Goal: Task Accomplishment & Management: Use online tool/utility

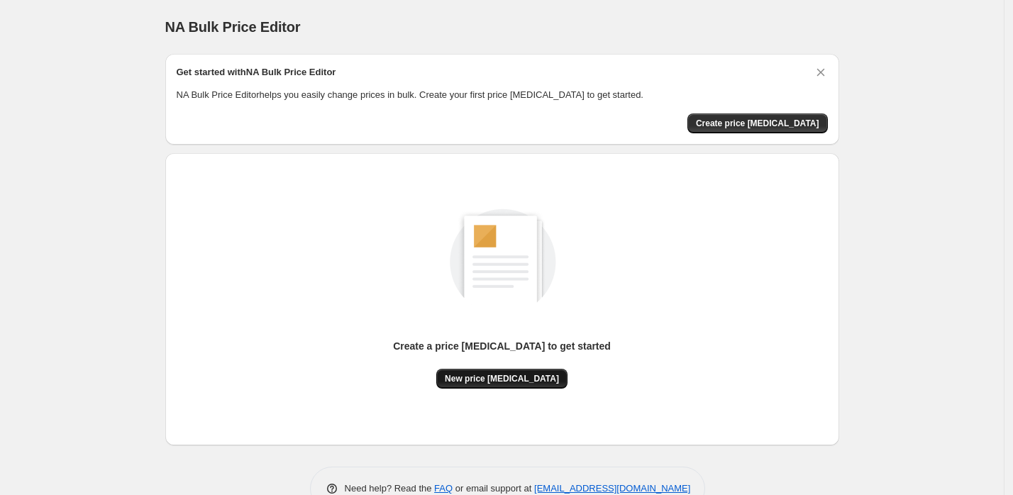
click at [489, 380] on span "New price [MEDICAL_DATA]" at bounding box center [502, 378] width 114 height 11
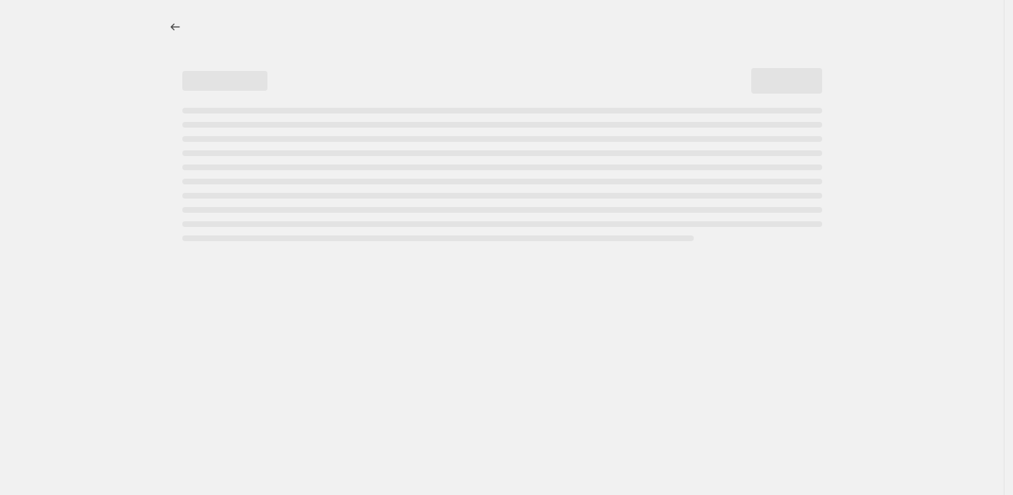
select select "percentage"
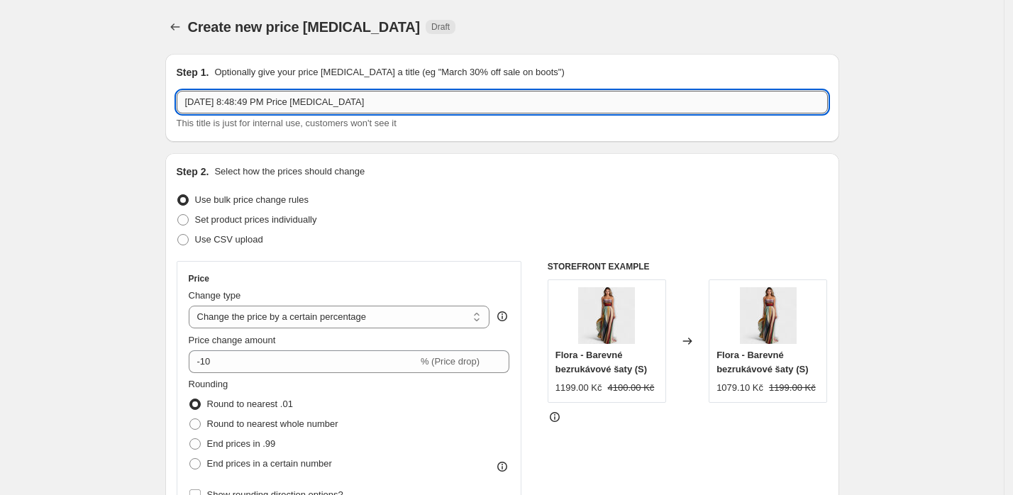
click at [325, 103] on input "Aug 28, 2025, 8:48:49 PM Price change job" at bounding box center [502, 102] width 651 height 23
type input "EUR to CZK"
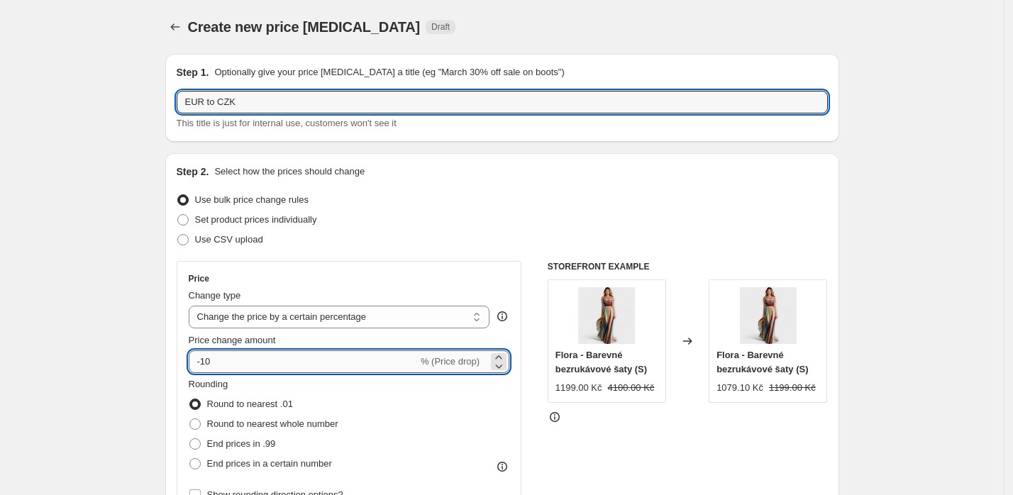
click at [287, 370] on input "-10" at bounding box center [303, 361] width 229 height 23
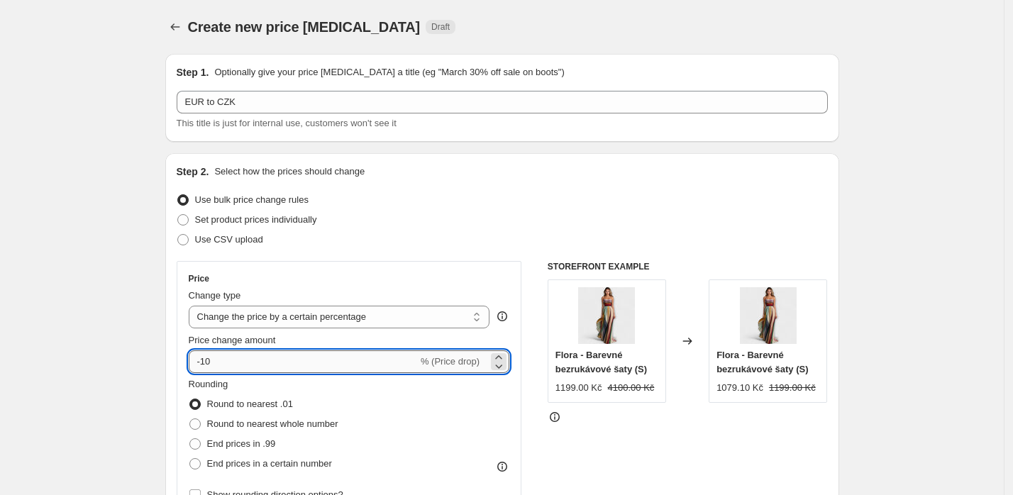
click at [287, 370] on input "-10" at bounding box center [303, 361] width 229 height 23
paste input "2.353"
type input "23352.353"
paste input "2.353"
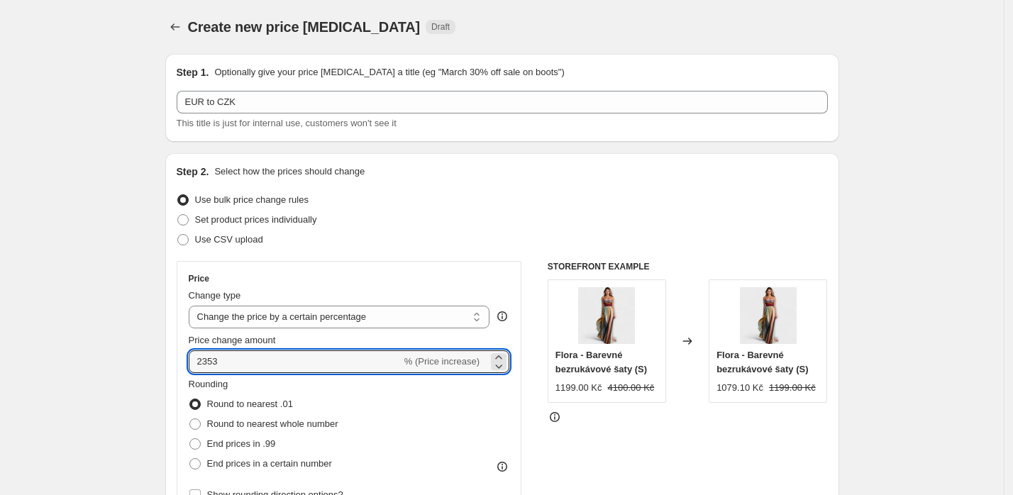
type input "2353"
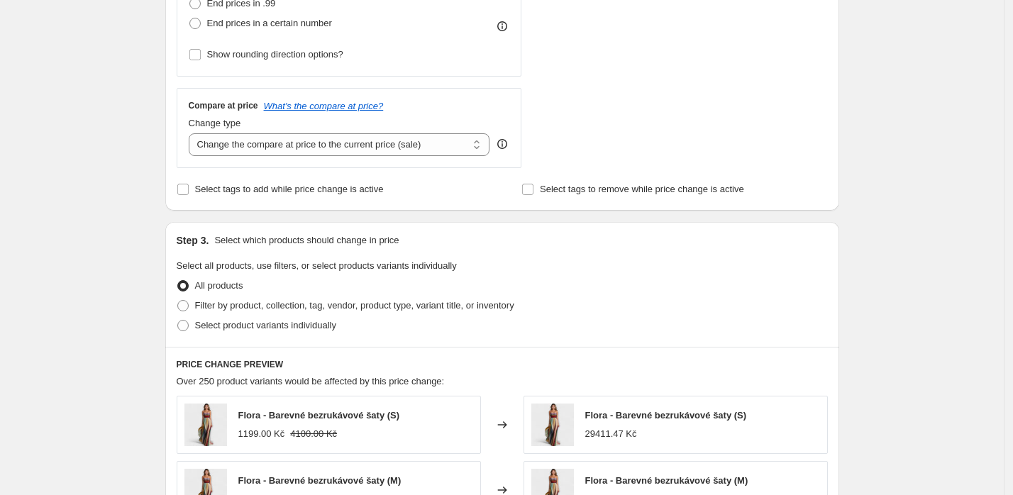
scroll to position [438, 0]
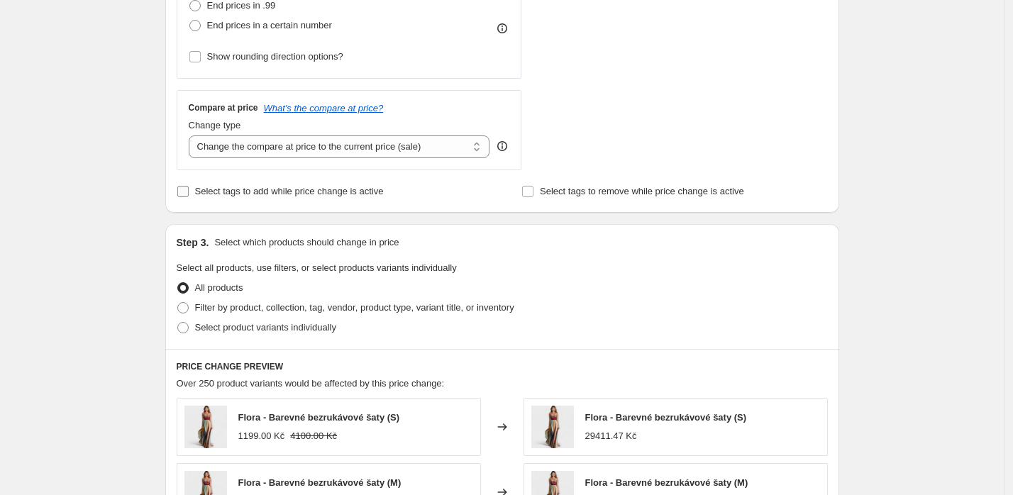
click at [298, 193] on span "Select tags to add while price change is active" at bounding box center [289, 191] width 189 height 11
click at [189, 193] on input "Select tags to add while price change is active" at bounding box center [182, 191] width 11 height 11
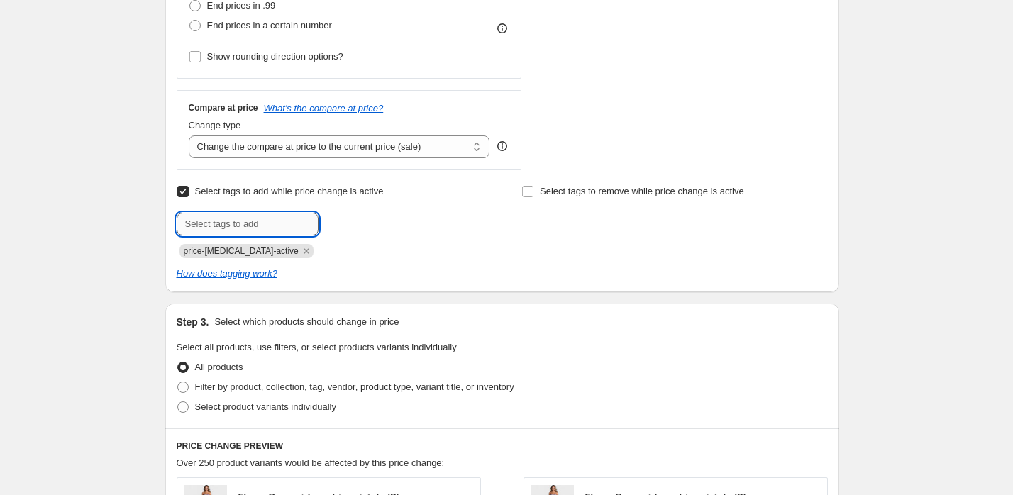
click at [287, 225] on input "text" at bounding box center [248, 224] width 142 height 23
click at [48, 248] on div "Create new price change job. This page is ready Create new price change job Dra…" at bounding box center [502, 313] width 1004 height 1502
click at [331, 189] on span "Select tags to add while price change is active" at bounding box center [289, 191] width 189 height 11
click at [189, 189] on input "Select tags to add while price change is active" at bounding box center [182, 191] width 11 height 11
checkbox input "false"
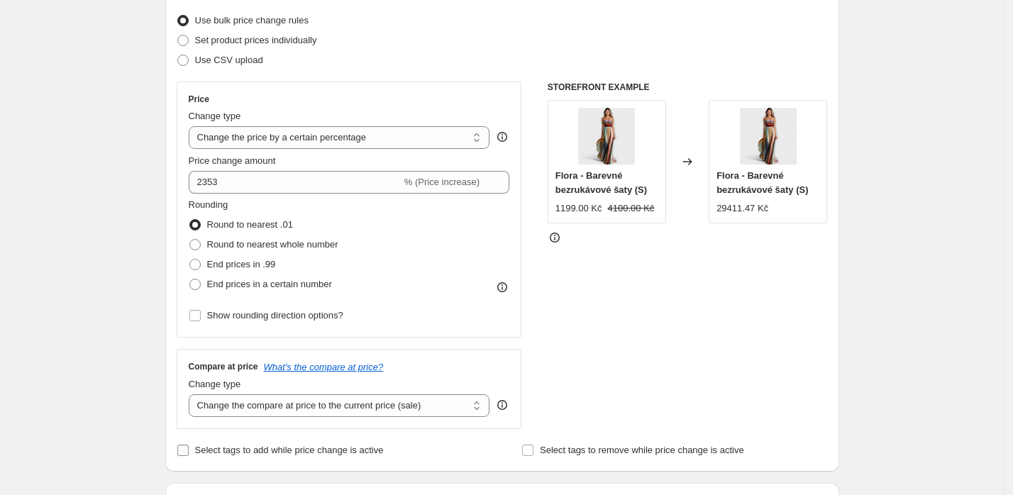
scroll to position [172, 0]
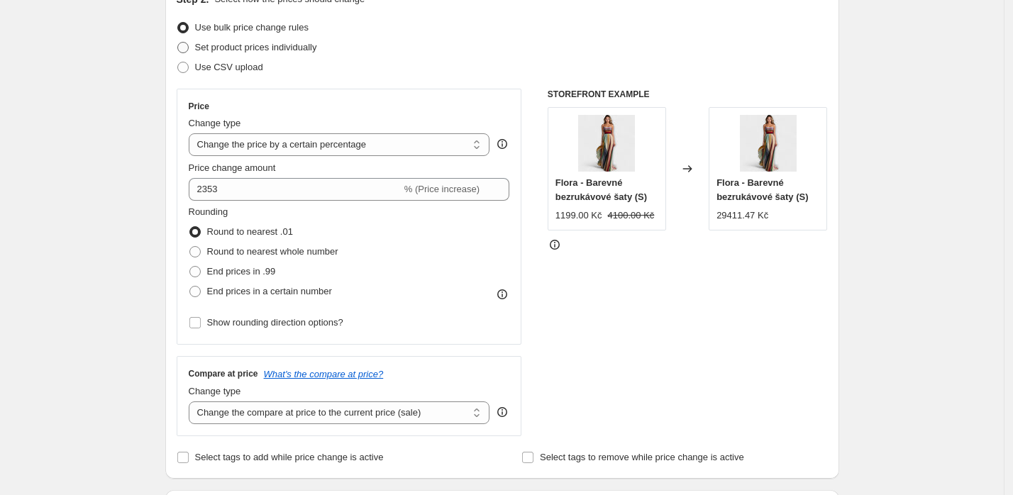
click at [259, 49] on span "Set product prices individually" at bounding box center [256, 47] width 122 height 11
click at [178, 43] on input "Set product prices individually" at bounding box center [177, 42] width 1 height 1
radio input "true"
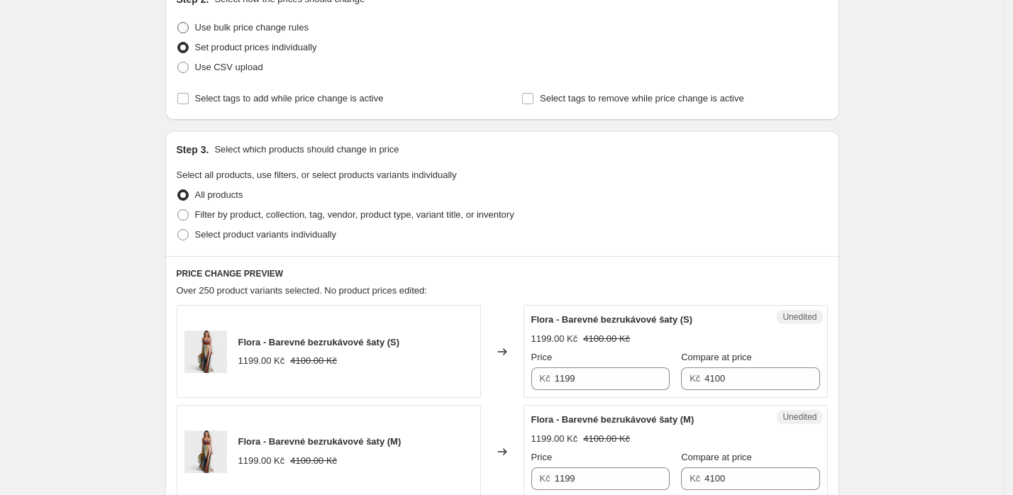
click at [270, 28] on span "Use bulk price change rules" at bounding box center [251, 27] width 113 height 11
click at [178, 23] on input "Use bulk price change rules" at bounding box center [177, 22] width 1 height 1
radio input "true"
select select "percentage"
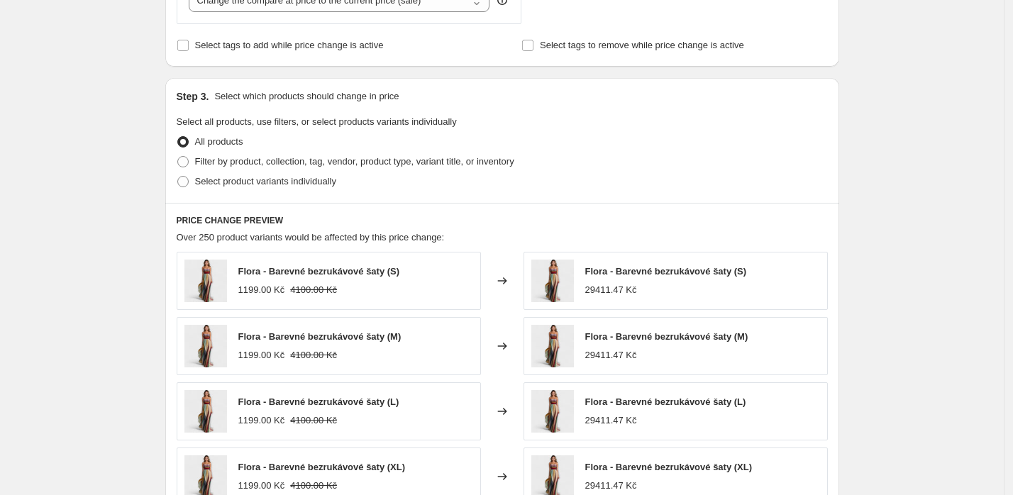
scroll to position [585, 0]
click at [266, 159] on span "Filter by product, collection, tag, vendor, product type, variant title, or inv…" at bounding box center [354, 160] width 319 height 11
click at [178, 156] on input "Filter by product, collection, tag, vendor, product type, variant title, or inv…" at bounding box center [177, 155] width 1 height 1
radio input "true"
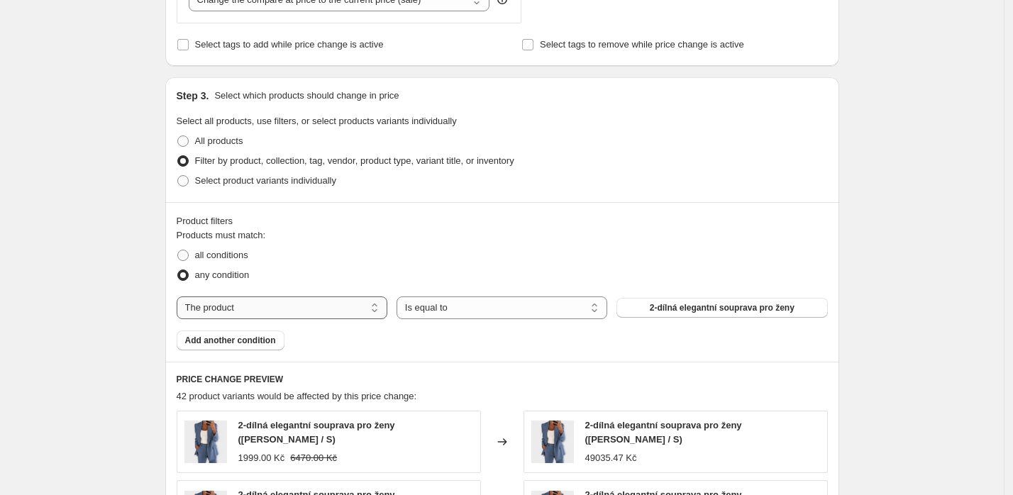
click at [281, 304] on select "The product The product's collection The product's tag The product's vendor The…" at bounding box center [282, 308] width 211 height 23
click at [340, 287] on div "Products must match: all conditions any condition The product The product's col…" at bounding box center [502, 289] width 651 height 122
click at [332, 299] on select "The product The product's collection The product's tag The product's vendor The…" at bounding box center [282, 308] width 211 height 23
select select "tag"
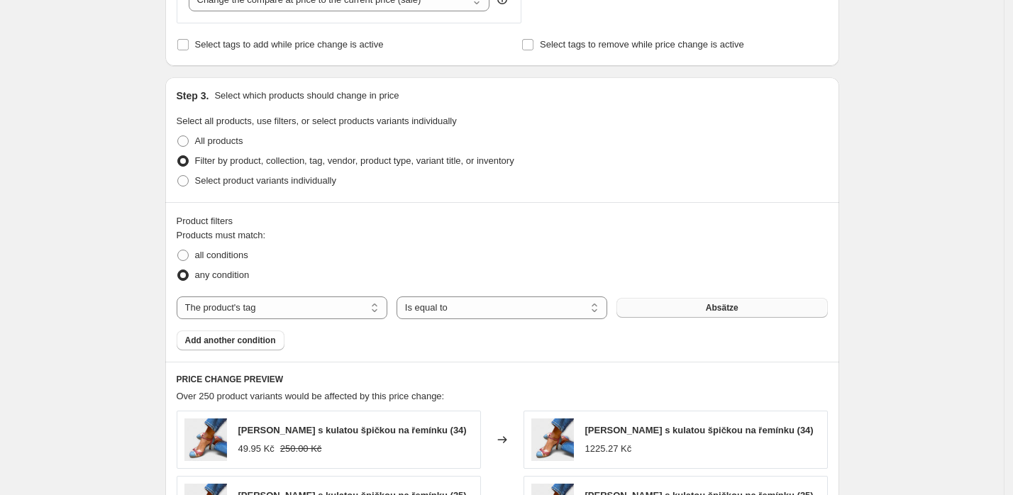
click at [715, 302] on span "Absätze" at bounding box center [722, 307] width 33 height 11
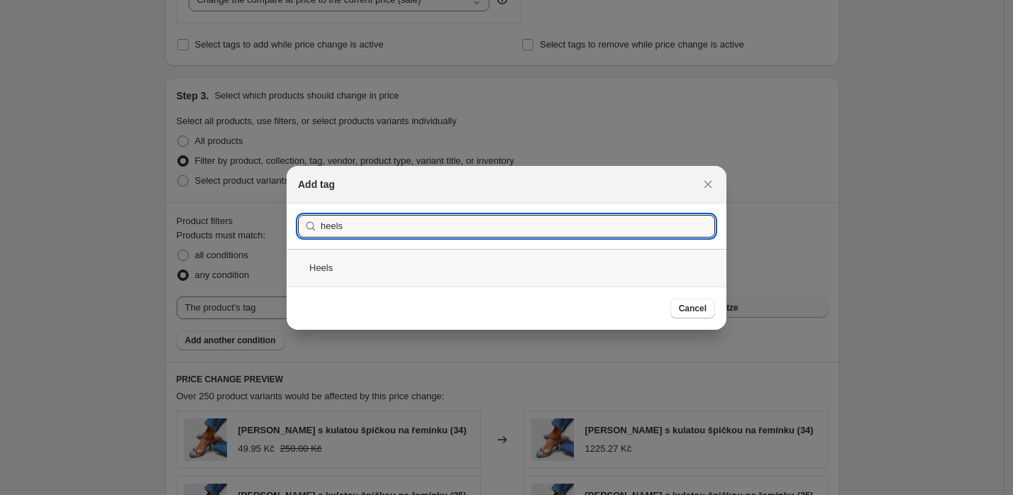
type input "heels"
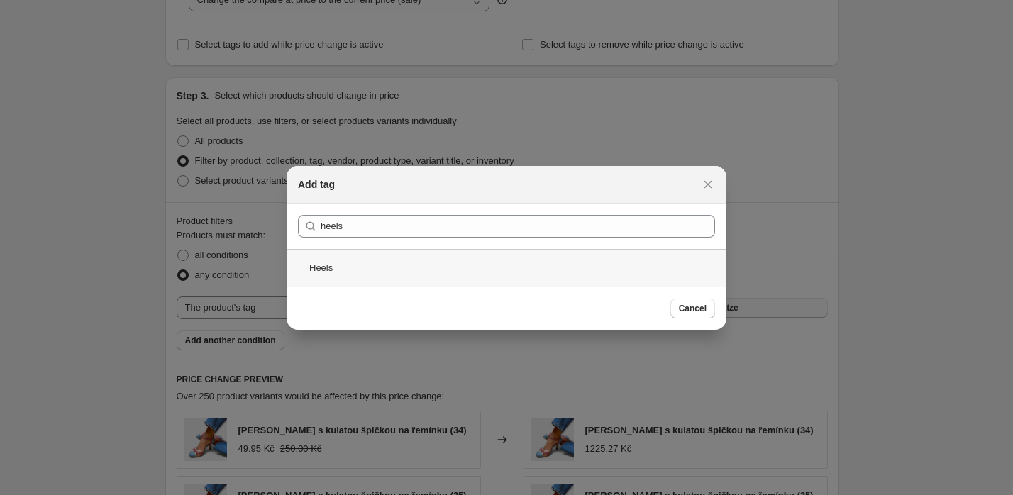
click at [319, 271] on div "Heels" at bounding box center [507, 268] width 440 height 38
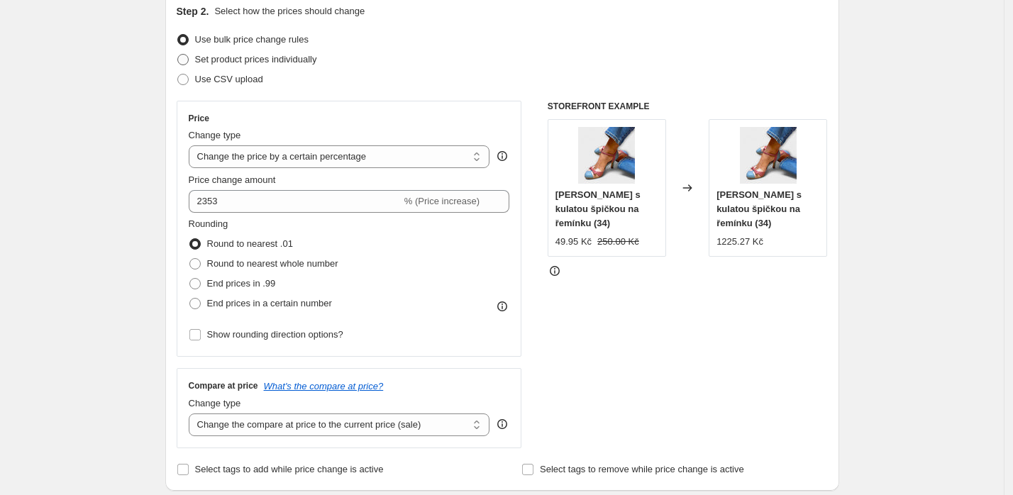
scroll to position [161, 0]
click at [256, 301] on span "End prices in a certain number" at bounding box center [269, 302] width 125 height 11
click at [190, 298] on input "End prices in a certain number" at bounding box center [189, 297] width 1 height 1
radio input "true"
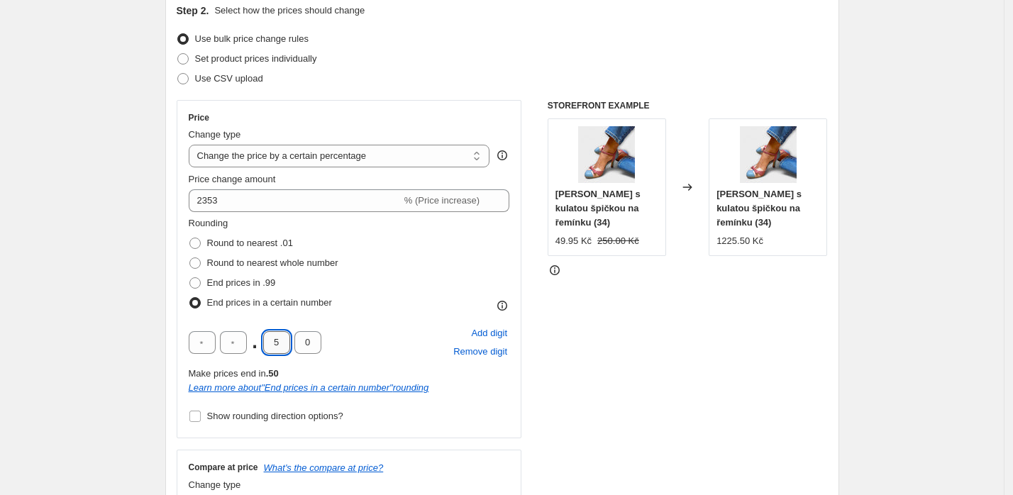
click at [277, 342] on input "5" at bounding box center [276, 342] width 27 height 23
click at [199, 338] on input "text" at bounding box center [202, 342] width 27 height 23
type input "9"
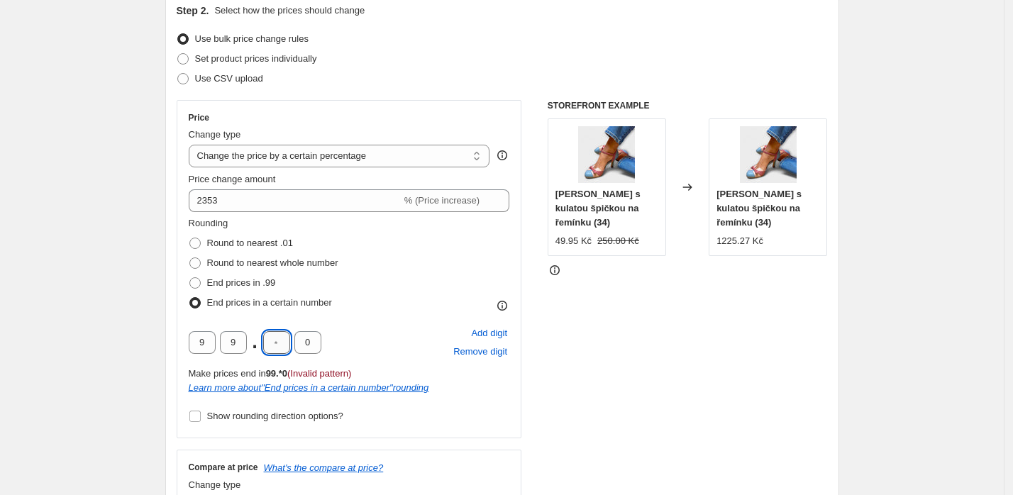
click at [284, 343] on input "text" at bounding box center [276, 342] width 27 height 23
type input "0"
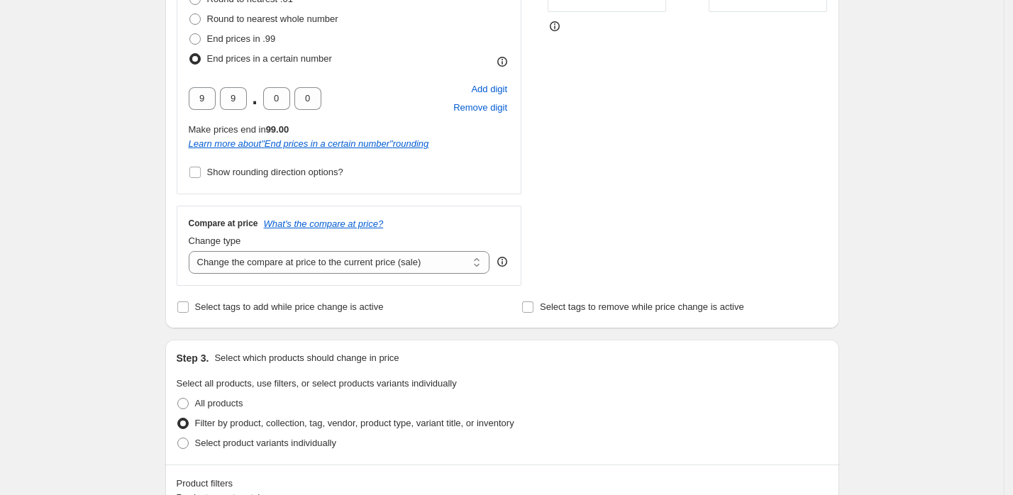
scroll to position [406, 0]
click at [248, 267] on select "Change the compare at price to the current price (sale) Change the compare at p…" at bounding box center [339, 261] width 301 height 23
select select "percentage"
click at [192, 250] on select "Change the compare at price to the current price (sale) Change the compare at p…" at bounding box center [339, 261] width 301 height 23
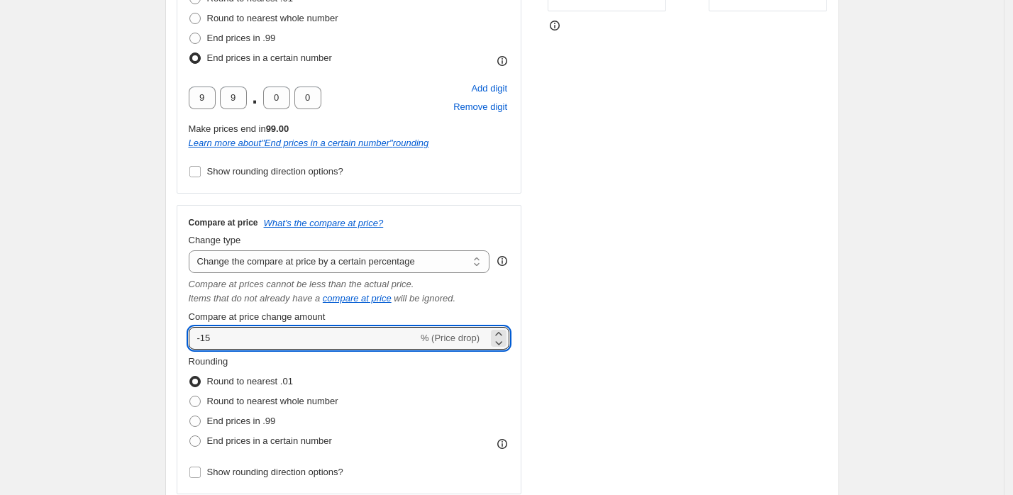
drag, startPoint x: 278, startPoint y: 342, endPoint x: 76, endPoint y: 301, distance: 206.2
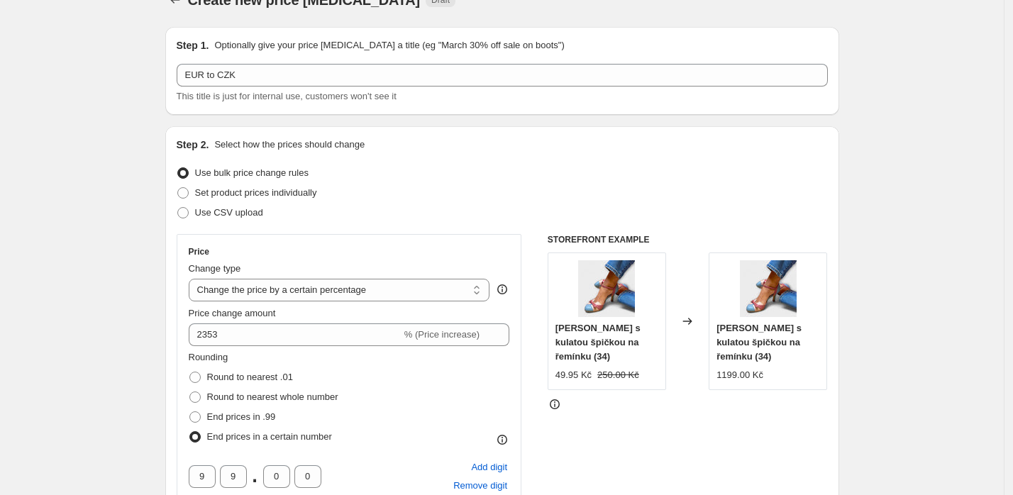
scroll to position [0, 0]
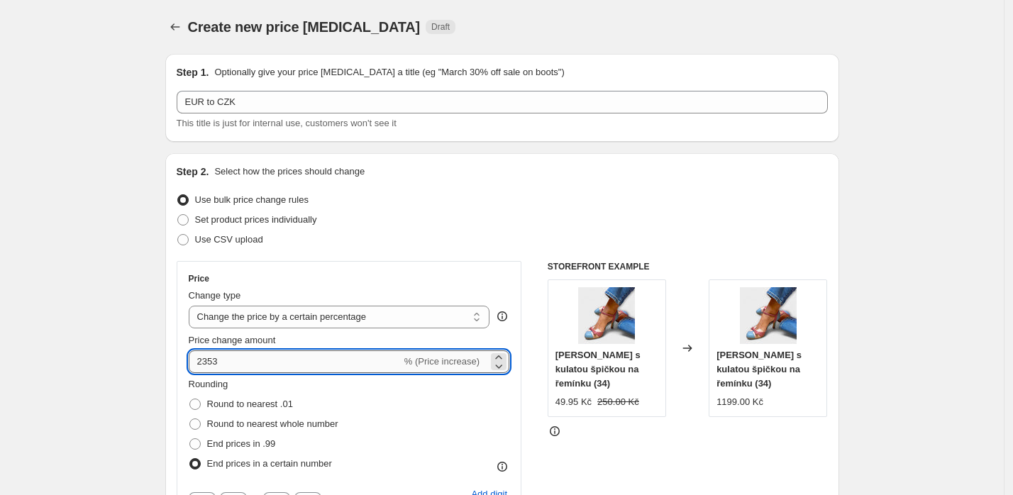
click at [228, 367] on input "2353" at bounding box center [295, 361] width 213 height 23
click at [228, 366] on input "2353" at bounding box center [295, 361] width 213 height 23
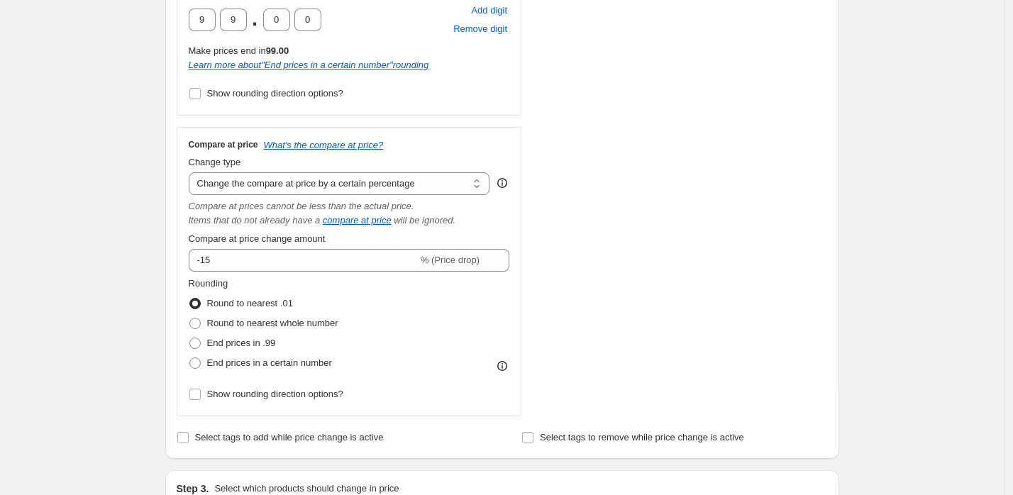
scroll to position [658, 0]
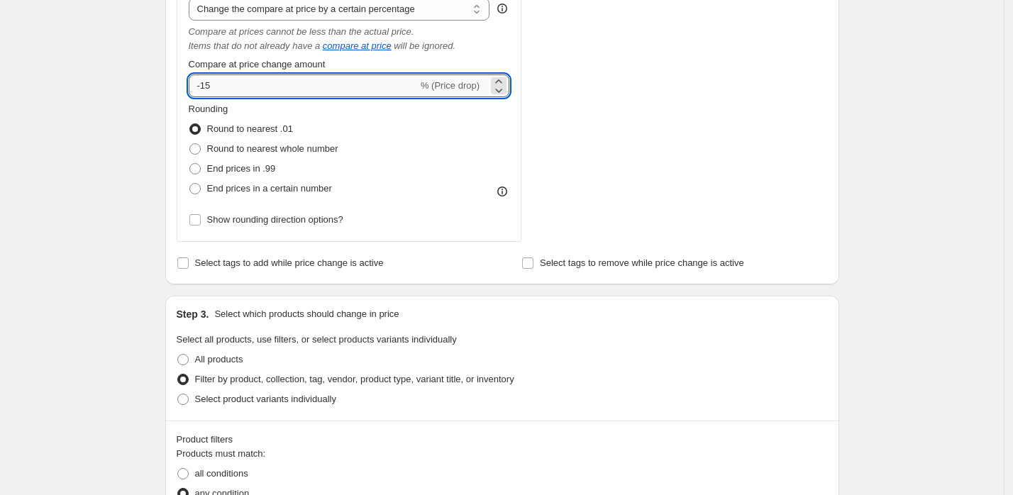
click at [241, 83] on input "-15" at bounding box center [303, 85] width 229 height 23
paste input "2353"
type input "2353"
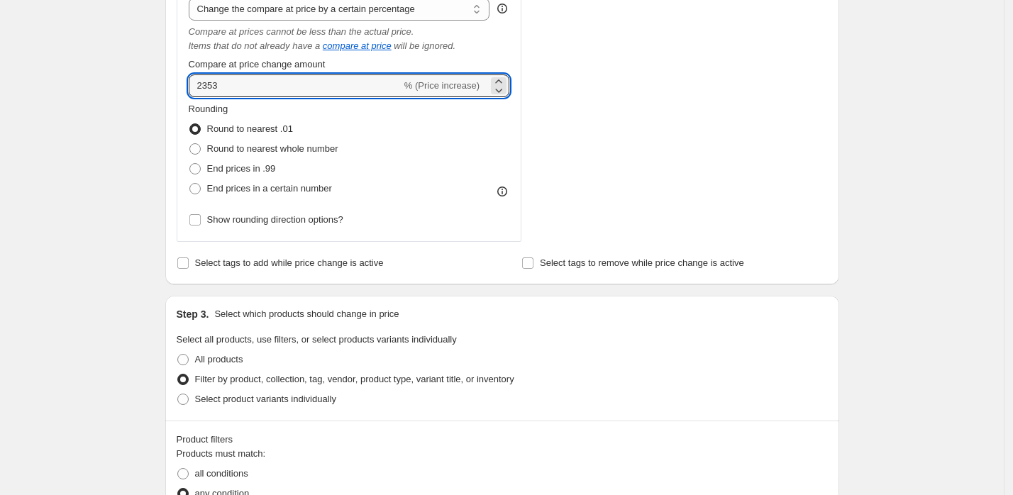
click at [133, 87] on div "Create new price change job. This page is ready Create new price change job Dra…" at bounding box center [502, 276] width 1004 height 1869
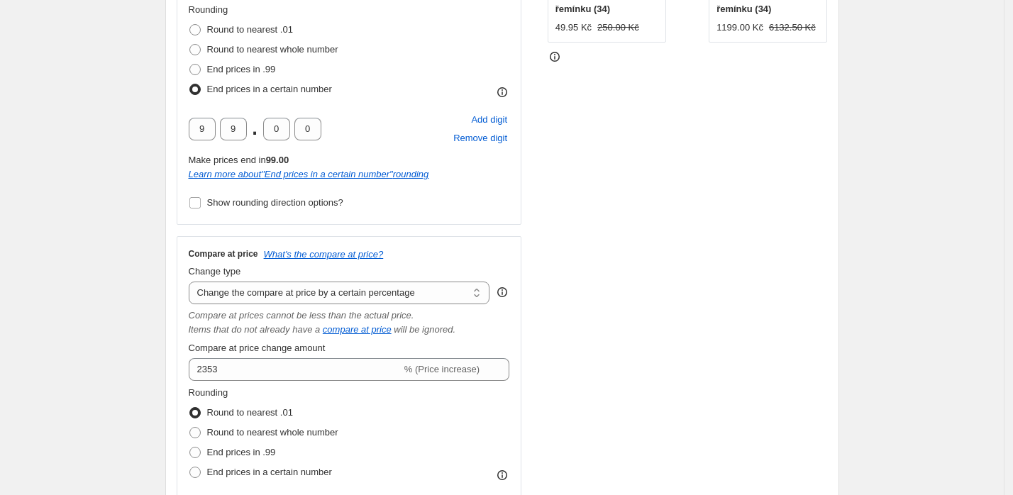
scroll to position [377, 0]
click at [279, 432] on span "Round to nearest whole number" at bounding box center [272, 430] width 131 height 11
click at [190, 426] on input "Round to nearest whole number" at bounding box center [189, 425] width 1 height 1
radio input "true"
click at [267, 469] on span "End prices in a certain number" at bounding box center [269, 470] width 125 height 11
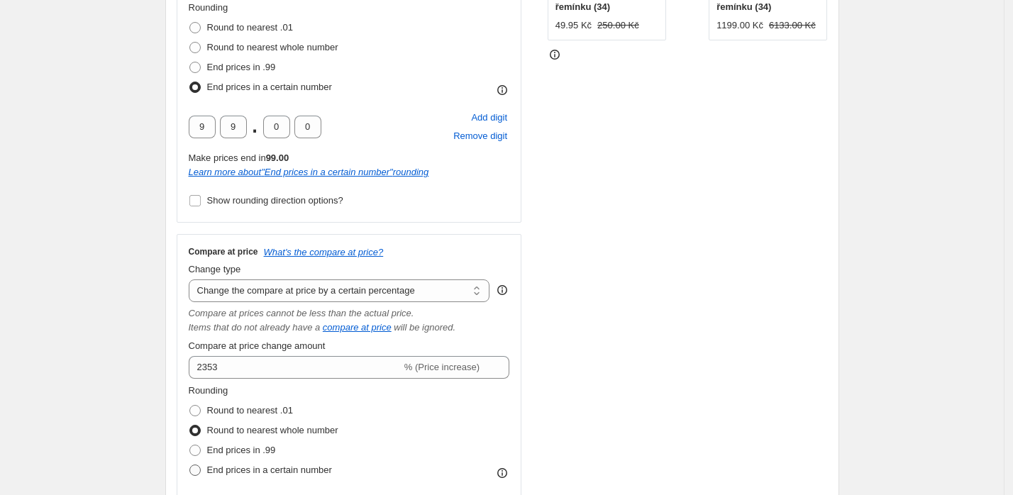
click at [190, 465] on input "End prices in a certain number" at bounding box center [189, 465] width 1 height 1
radio input "true"
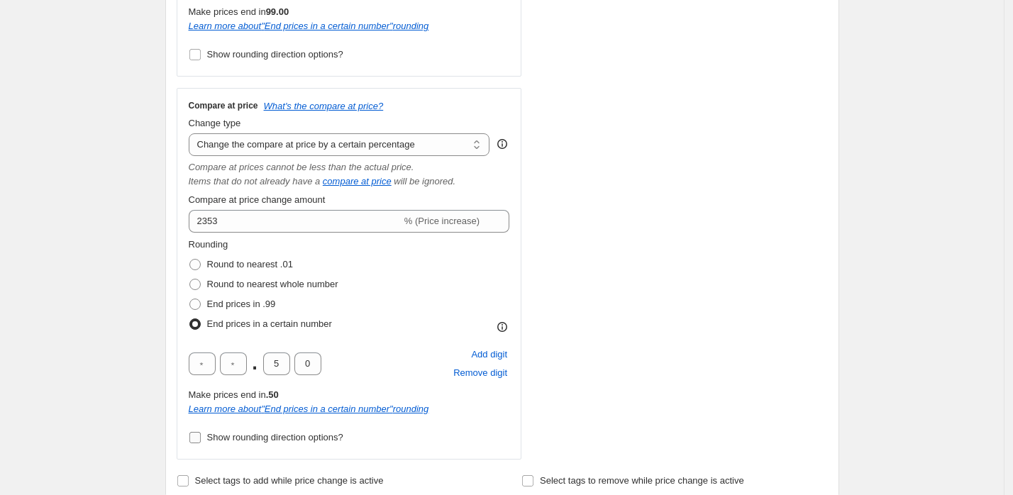
scroll to position [523, 0]
click at [212, 358] on input "text" at bounding box center [202, 364] width 27 height 23
type input "5"
type input "0"
click at [104, 284] on div "Create new price change job. This page is ready Create new price change job Dra…" at bounding box center [502, 452] width 1004 height 1951
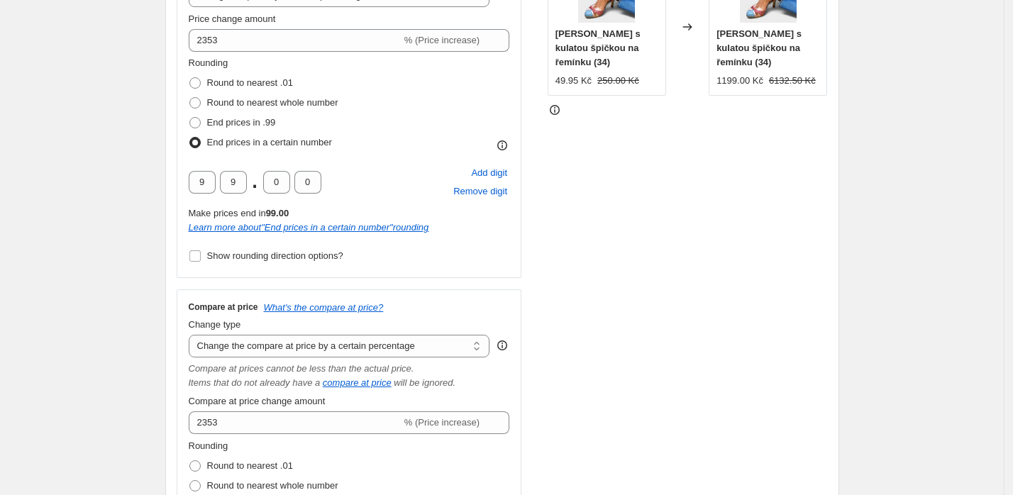
scroll to position [352, 0]
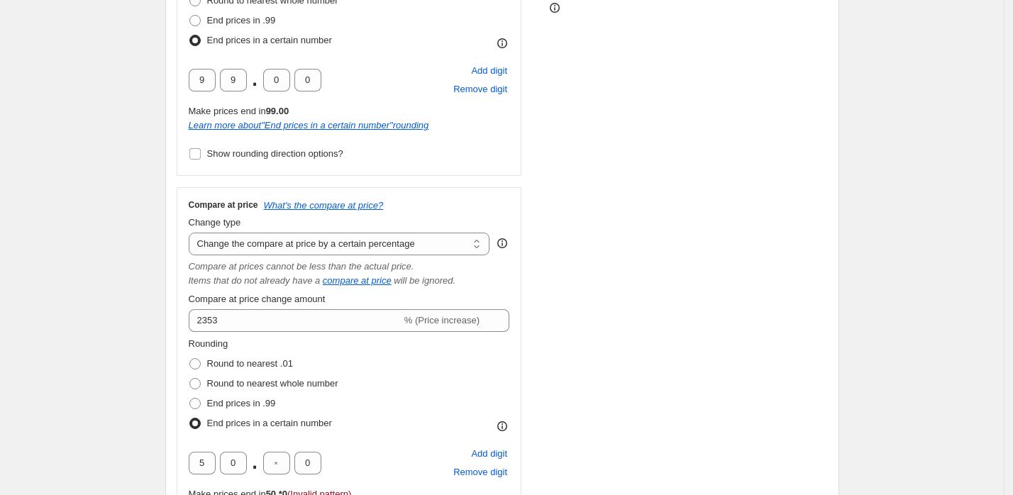
scroll to position [427, 0]
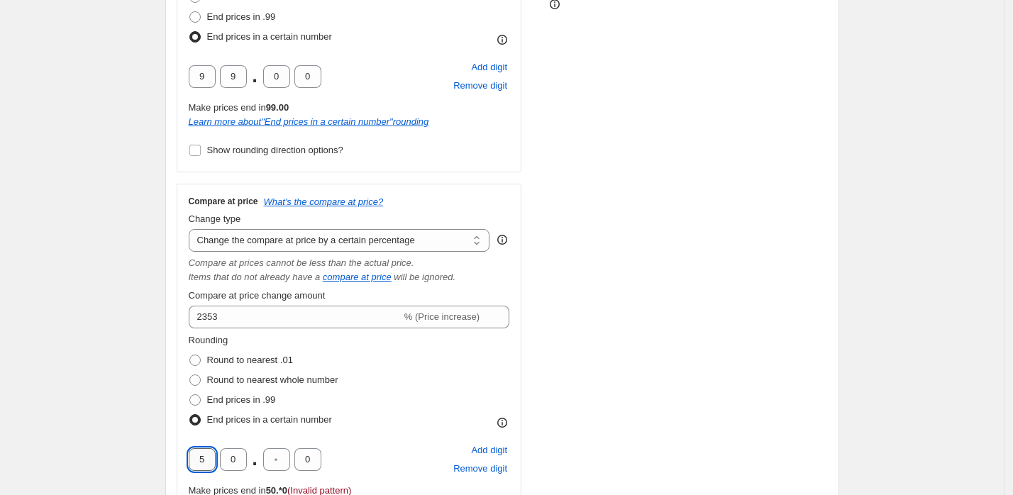
click at [210, 458] on input "5" at bounding box center [202, 459] width 27 height 23
type input "9"
click at [283, 461] on input "text" at bounding box center [276, 459] width 27 height 23
type input "0"
click at [226, 458] on input "0" at bounding box center [233, 459] width 27 height 23
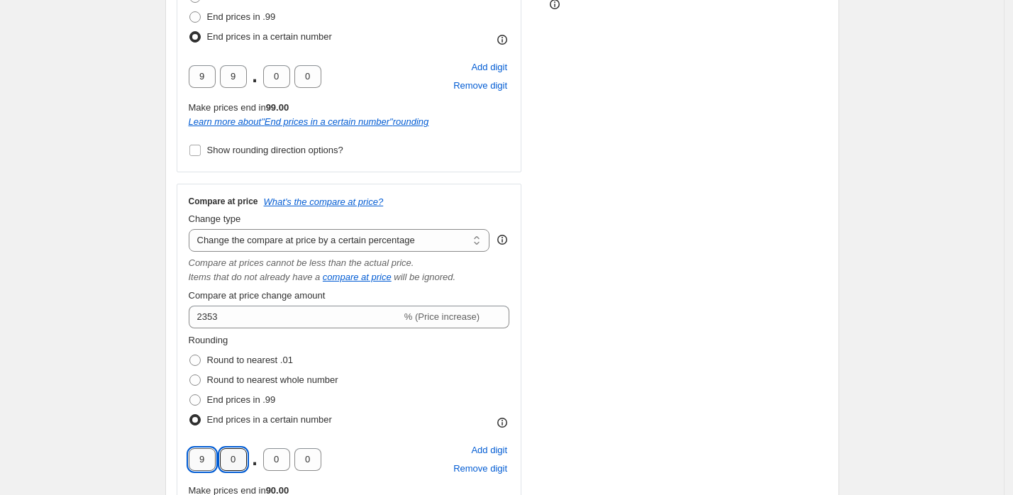
click at [205, 458] on input "9" at bounding box center [202, 459] width 27 height 23
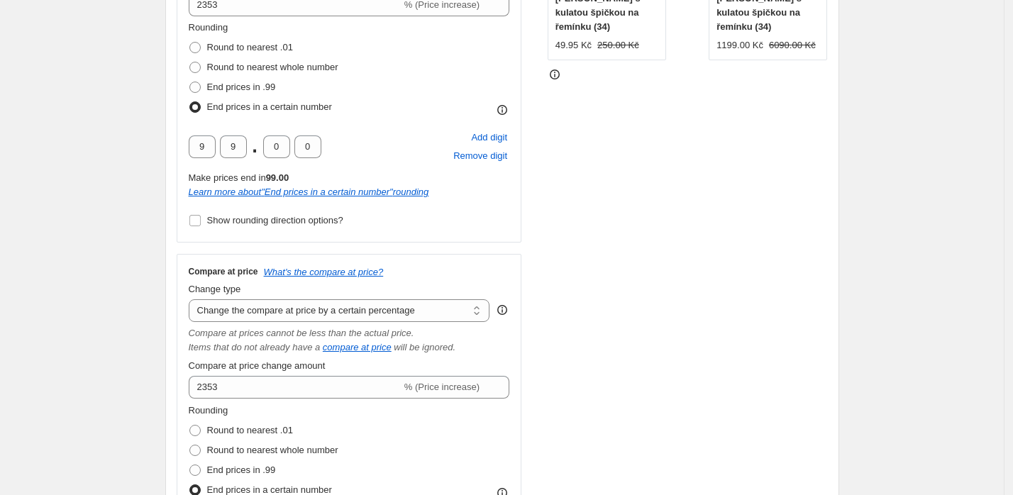
scroll to position [342, 0]
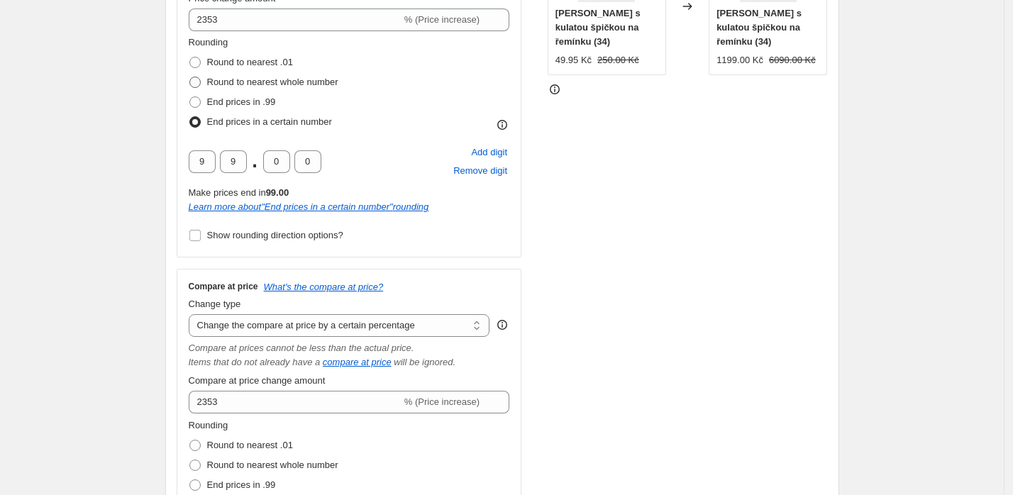
click at [272, 86] on span "Round to nearest whole number" at bounding box center [272, 82] width 131 height 11
click at [190, 77] on input "Round to nearest whole number" at bounding box center [189, 77] width 1 height 1
radio input "true"
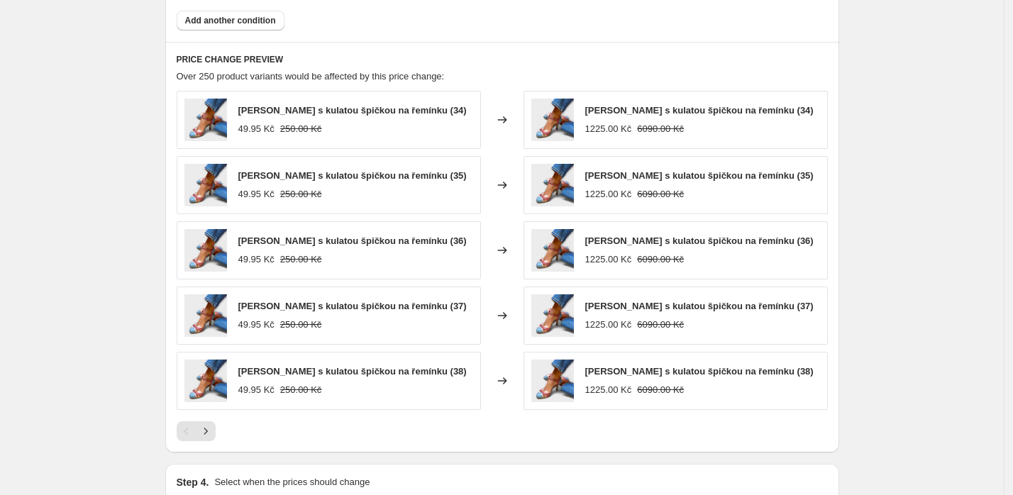
scroll to position [1368, 0]
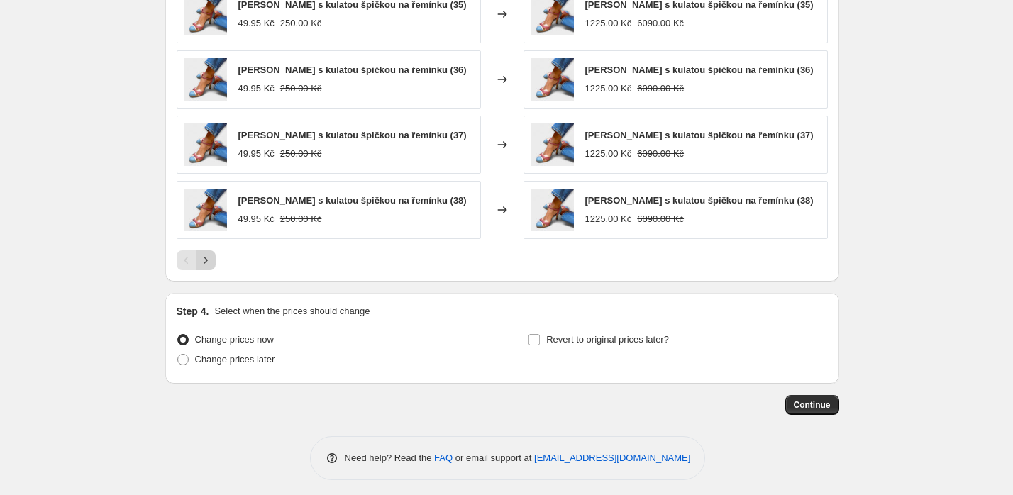
click at [209, 253] on icon "Next" at bounding box center [206, 260] width 14 height 14
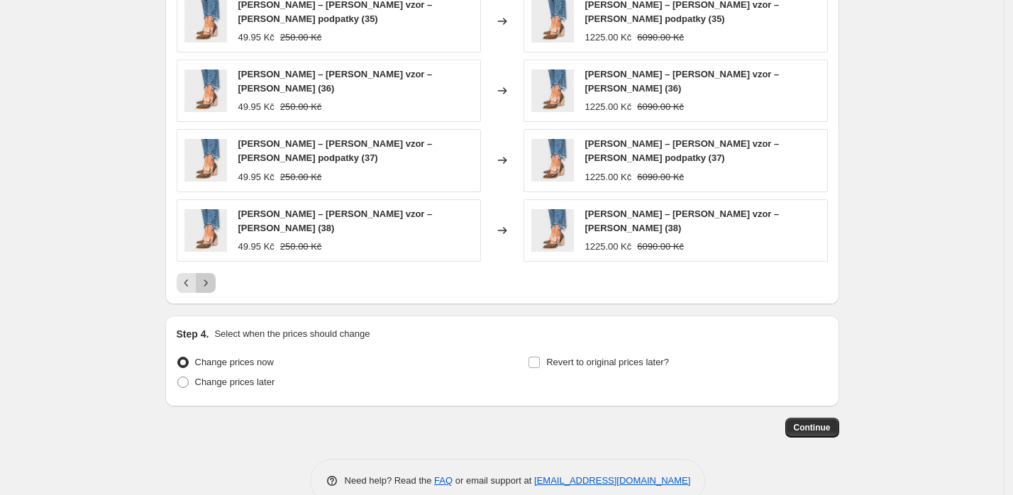
click at [216, 273] on button "Next" at bounding box center [206, 283] width 20 height 20
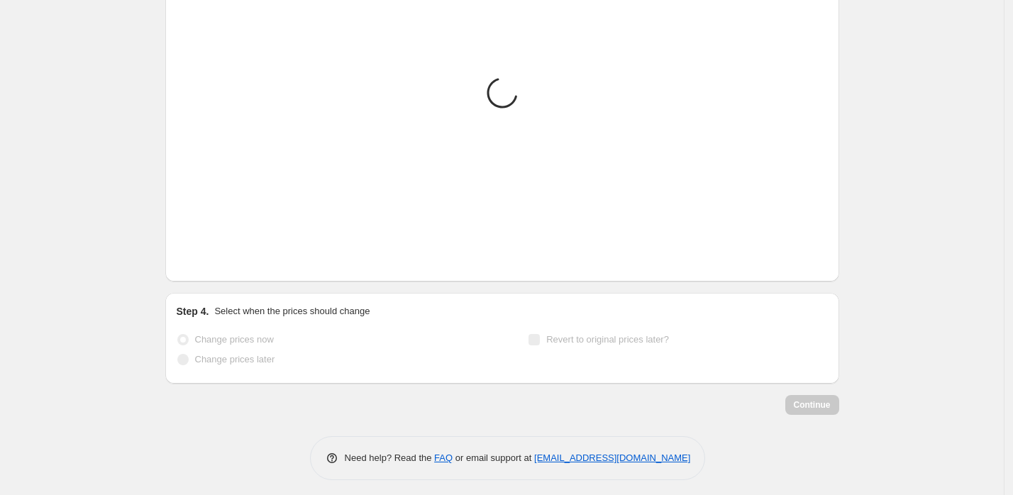
click at [213, 255] on icon "Next" at bounding box center [206, 260] width 14 height 14
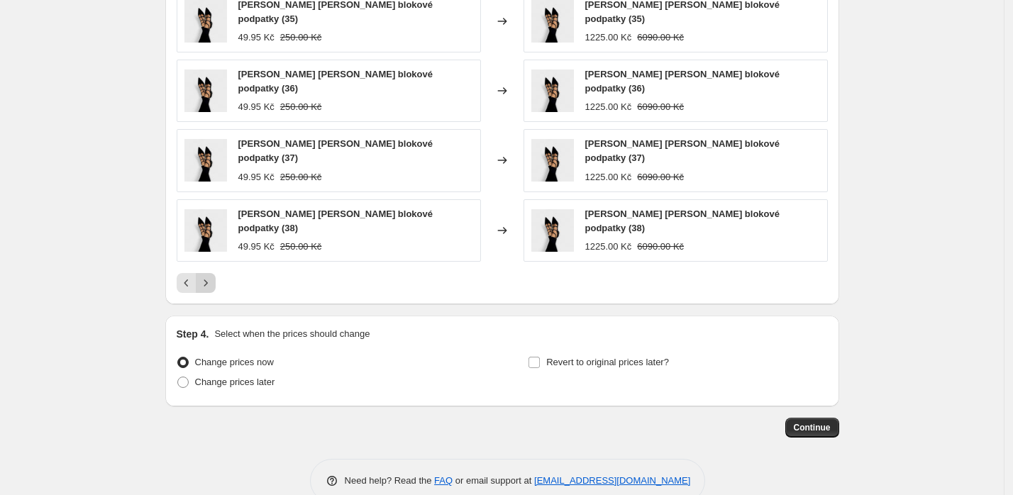
click at [213, 276] on icon "Next" at bounding box center [206, 283] width 14 height 14
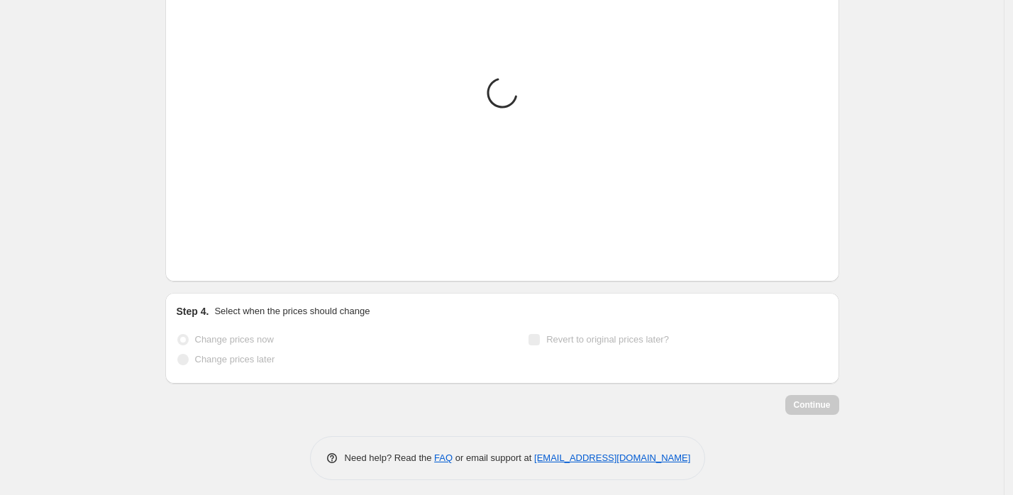
click at [213, 255] on icon "Next" at bounding box center [206, 260] width 14 height 14
click at [213, 255] on div "Loading... Placeholder 59.05 Kč 65.61 Kč Changed to Placeholder 53.15 Kč 59.05 …" at bounding box center [502, 95] width 651 height 350
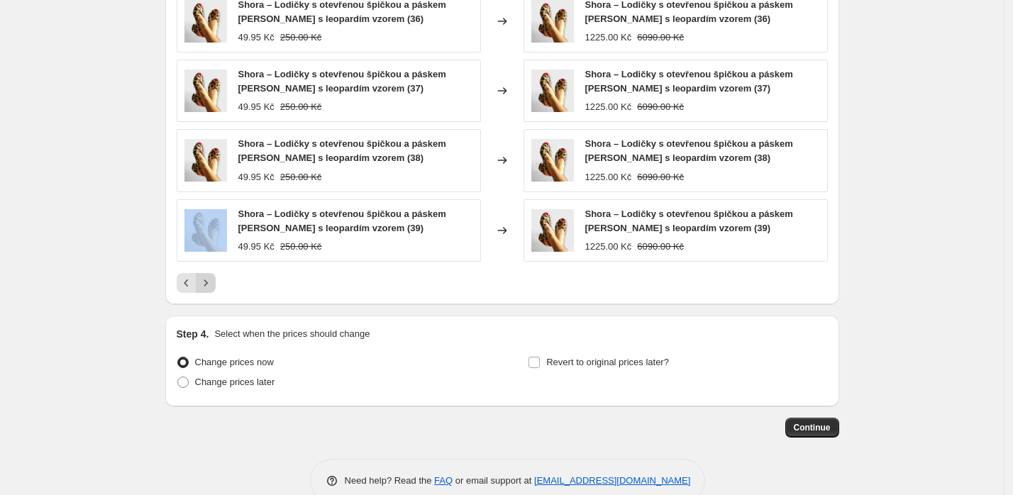
click at [213, 255] on div "Shora – Lodičky s otevřenou špičkou a páskem na patě s leopardím vzorem (39) 49…" at bounding box center [329, 230] width 304 height 62
click at [213, 276] on icon "Next" at bounding box center [206, 283] width 14 height 14
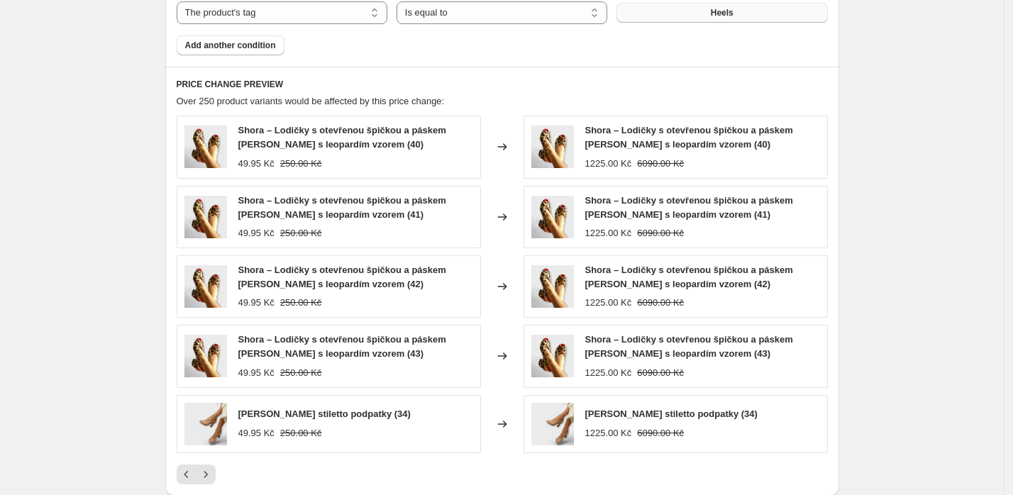
scroll to position [1386, 0]
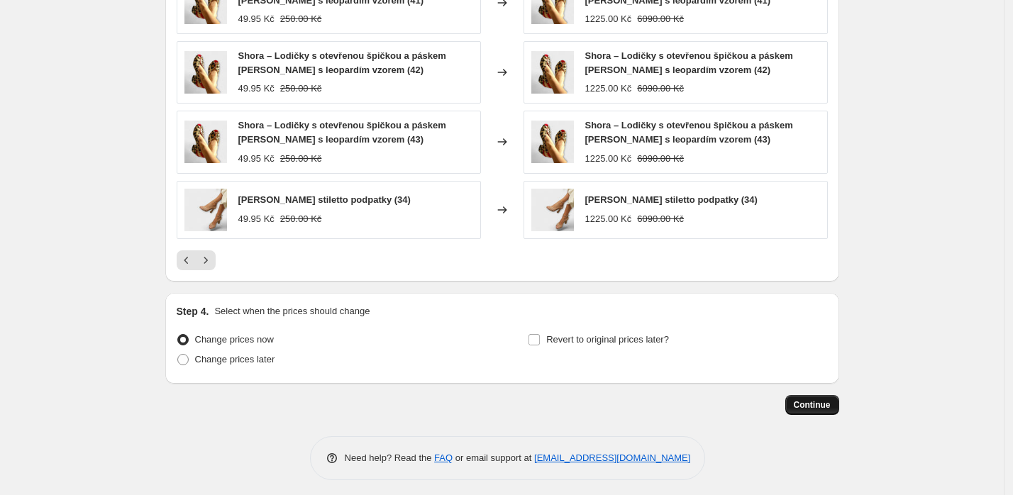
click at [819, 399] on span "Continue" at bounding box center [812, 404] width 37 height 11
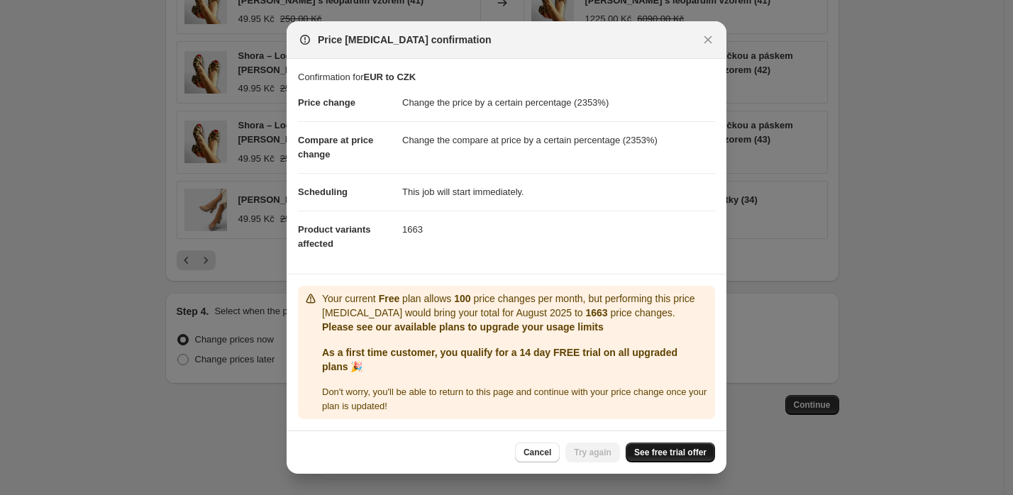
click at [653, 443] on link "See free trial offer" at bounding box center [670, 453] width 89 height 20
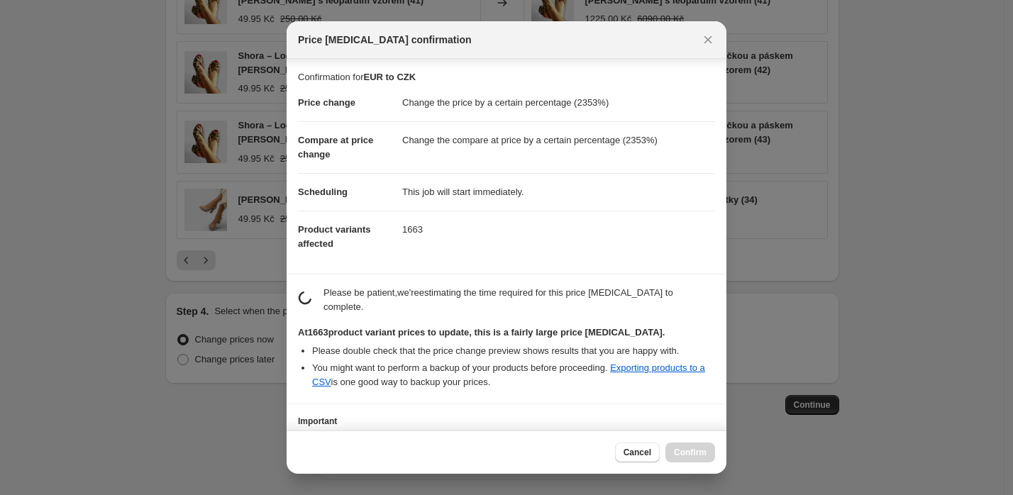
scroll to position [104, 0]
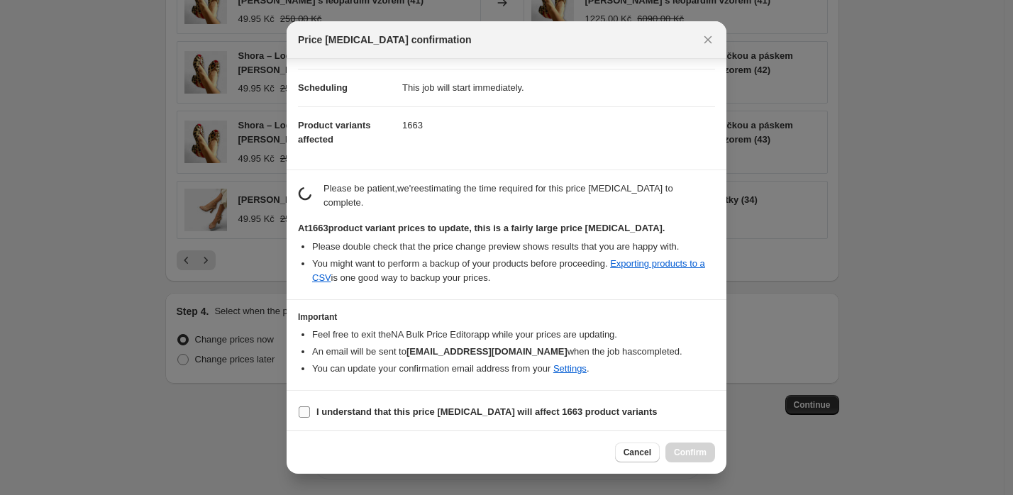
click at [483, 408] on b "I understand that this price change job will affect 1663 product variants" at bounding box center [486, 411] width 341 height 11
click at [310, 408] on input "I understand that this price change job will affect 1663 product variants" at bounding box center [304, 411] width 11 height 11
checkbox input "true"
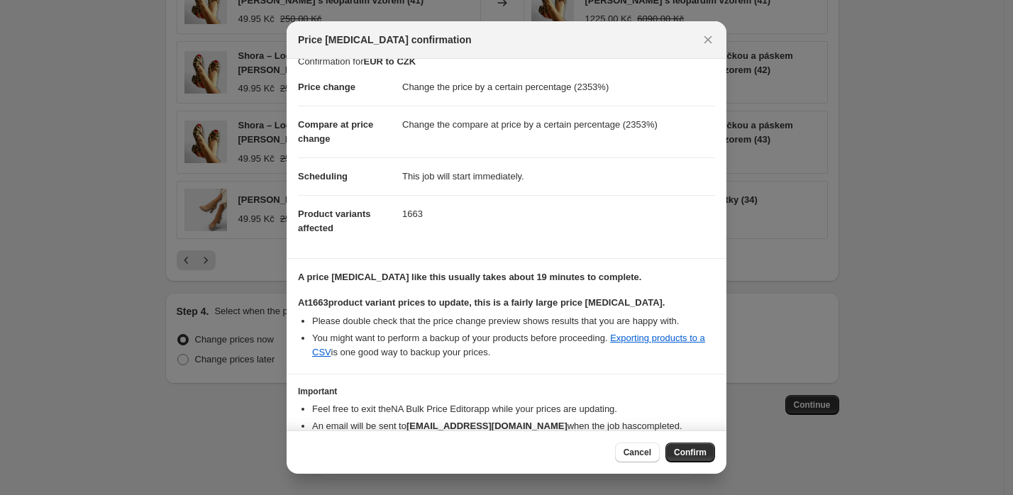
scroll to position [0, 0]
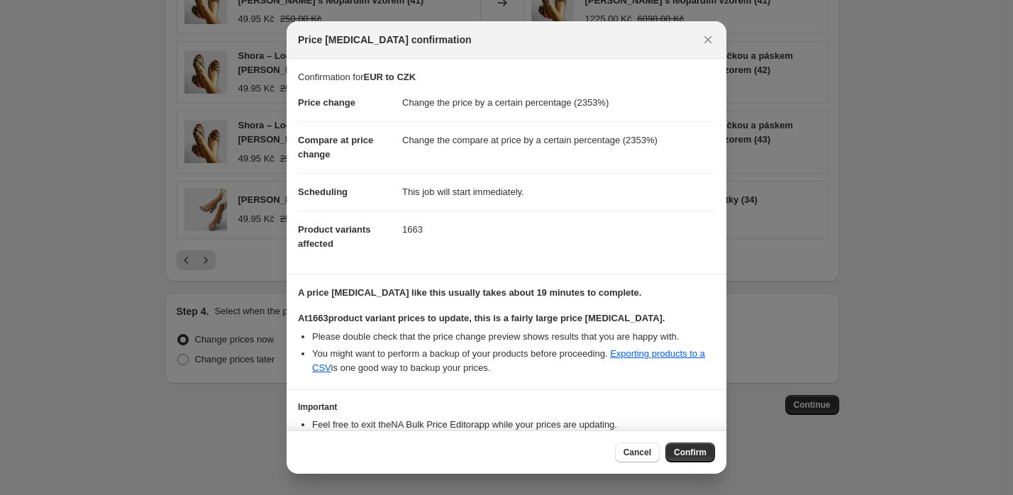
drag, startPoint x: 689, startPoint y: 448, endPoint x: 655, endPoint y: 272, distance: 179.2
click at [655, 272] on div "Price change job confirmation Confirmation for EUR to CZK Price change Change t…" at bounding box center [507, 247] width 440 height 453
click at [711, 38] on icon "Close" at bounding box center [708, 40] width 14 height 14
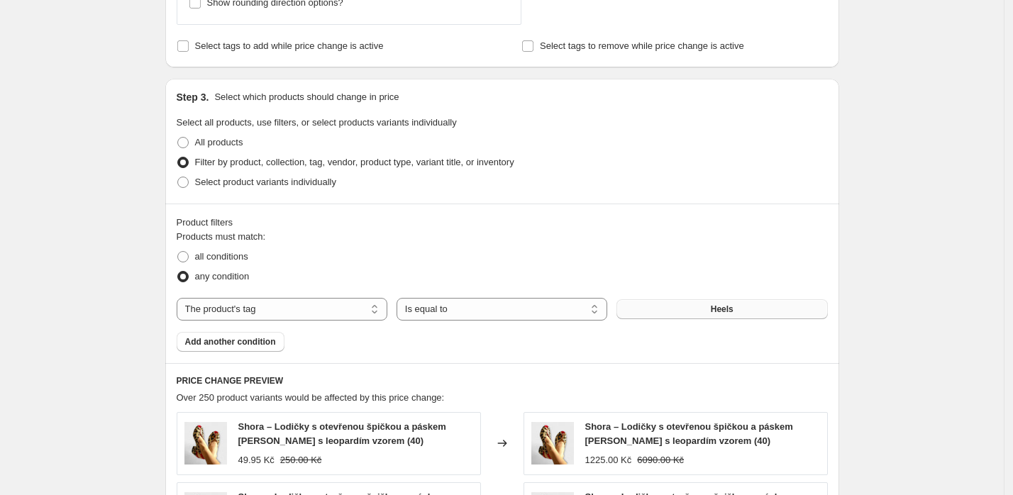
scroll to position [1386, 0]
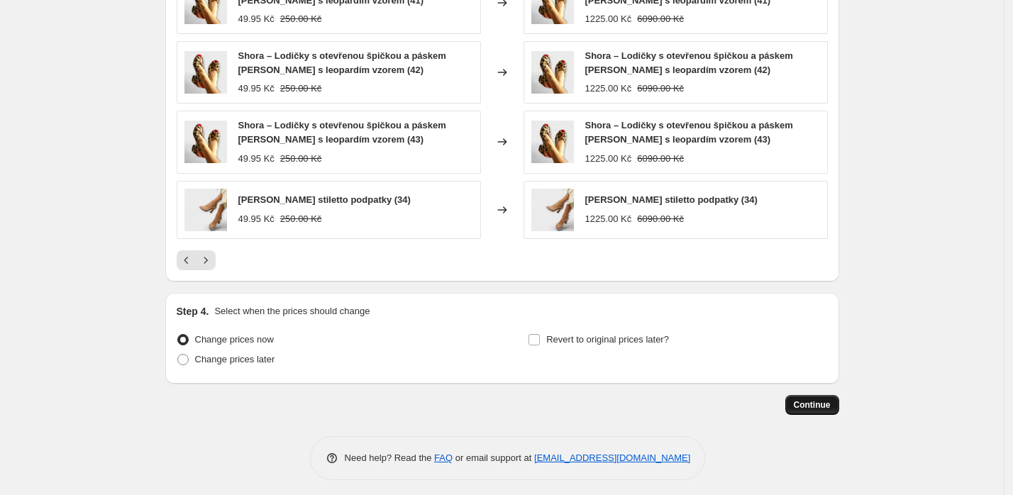
click at [825, 399] on span "Continue" at bounding box center [812, 404] width 37 height 11
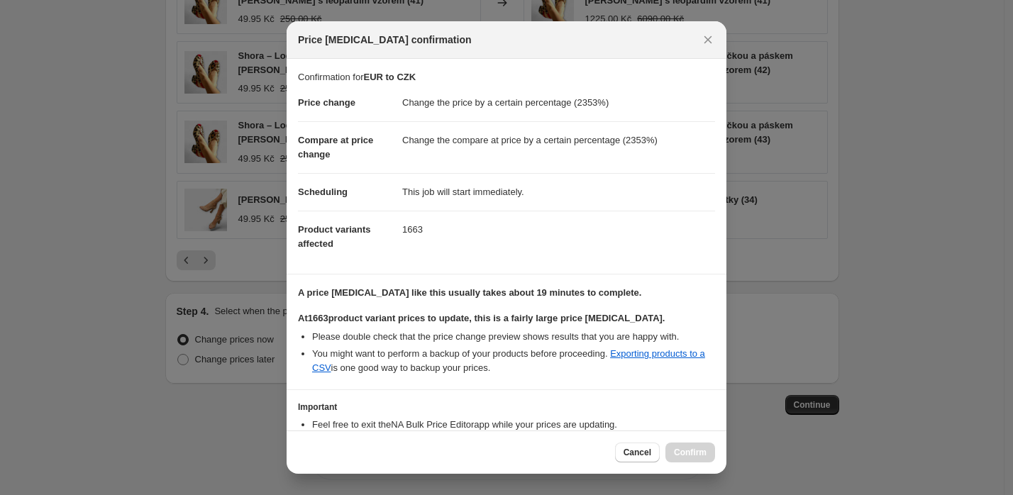
scroll to position [90, 0]
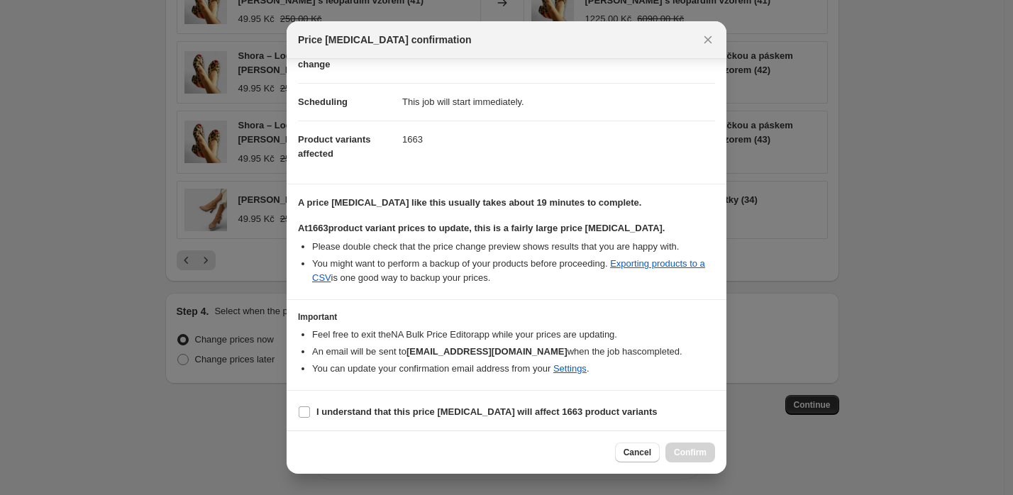
click at [527, 399] on section "I understand that this price change job will affect 1663 product variants" at bounding box center [507, 412] width 440 height 43
click at [538, 407] on b "I understand that this price change job will affect 1663 product variants" at bounding box center [486, 411] width 341 height 11
click at [310, 407] on input "I understand that this price change job will affect 1663 product variants" at bounding box center [304, 411] width 11 height 11
checkbox input "true"
click at [676, 441] on div "Cancel Confirm" at bounding box center [507, 452] width 440 height 43
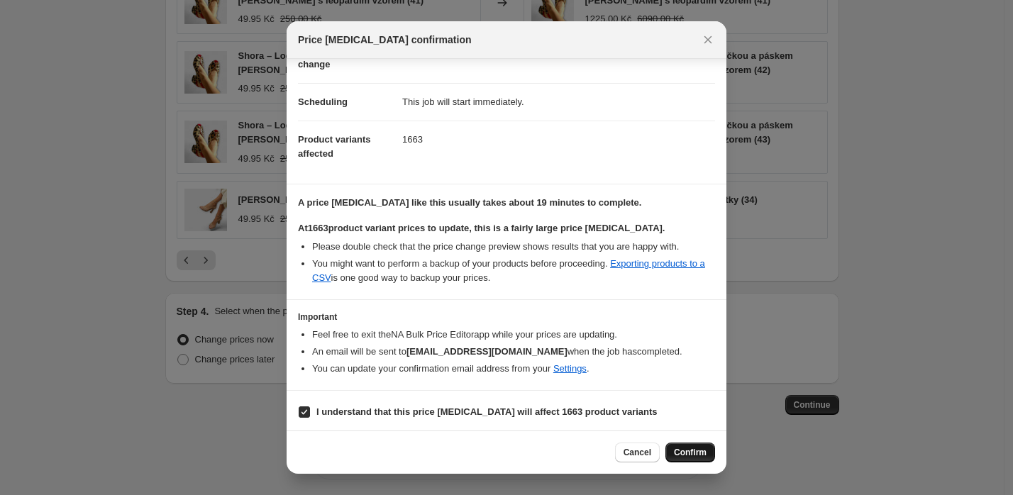
click at [685, 445] on button "Confirm" at bounding box center [690, 453] width 50 height 20
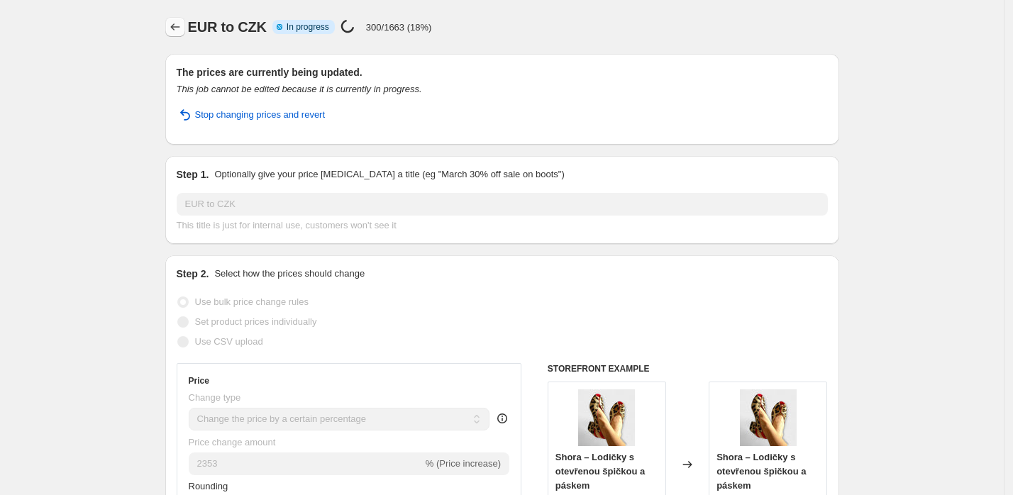
click at [182, 32] on icon "Price change jobs" at bounding box center [175, 27] width 14 height 14
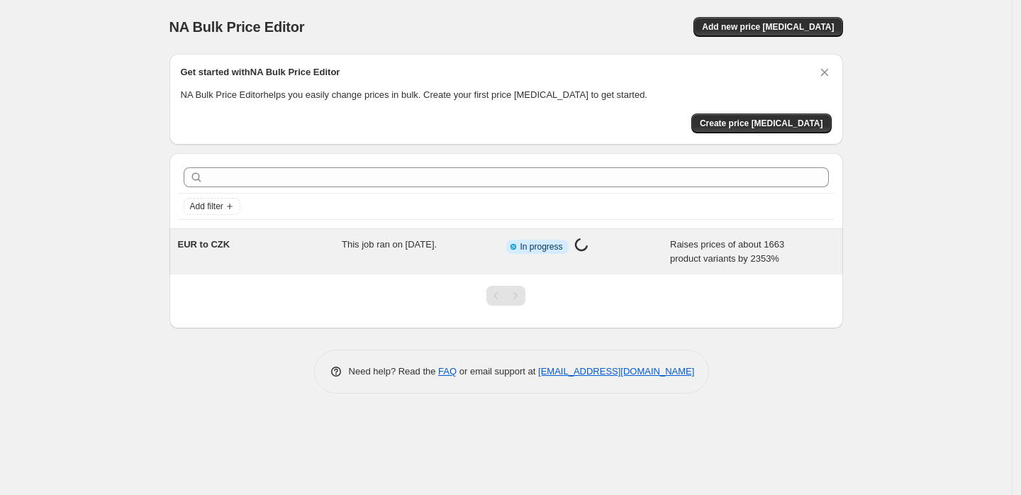
click at [409, 245] on span "This job ran on August 28, 2025." at bounding box center [389, 244] width 95 height 11
select select "percentage"
select select "tag"
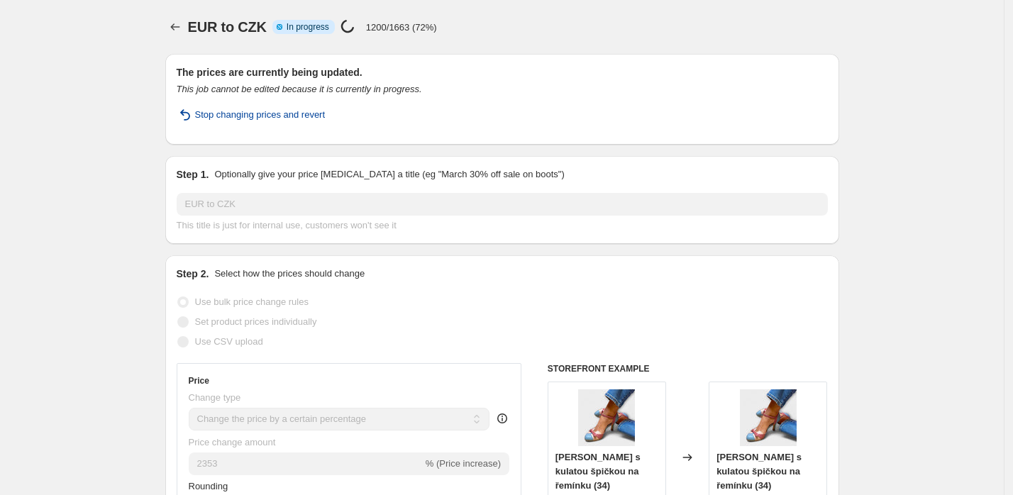
click at [289, 112] on span "Stop changing prices and revert" at bounding box center [260, 115] width 131 height 14
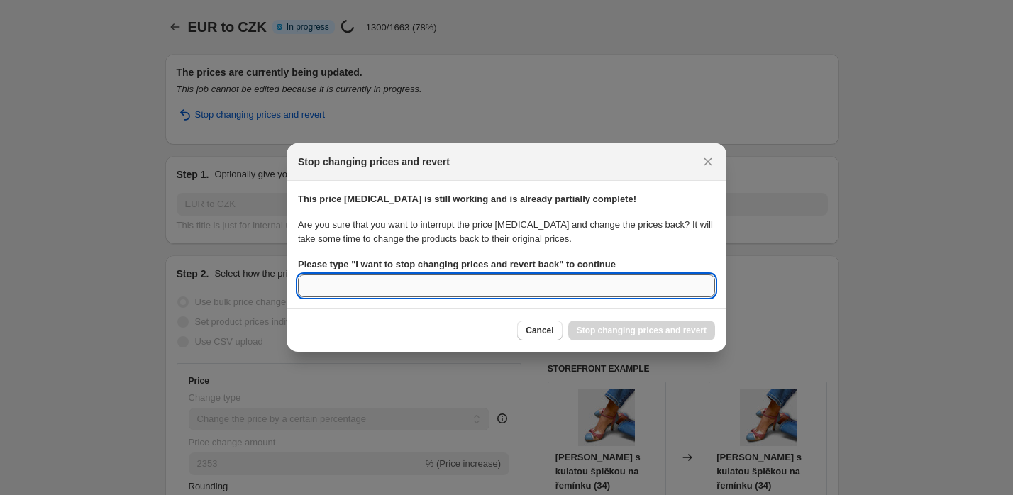
click at [583, 286] on input "Please type " I want to stop changing prices and revert back " to continue" at bounding box center [506, 286] width 417 height 23
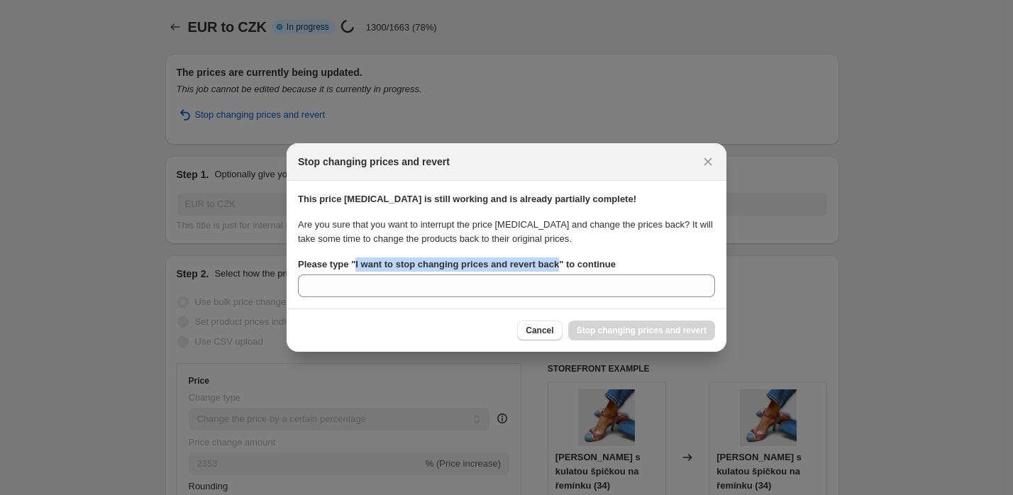
copy b "I want to stop changing prices and revert back"
drag, startPoint x: 570, startPoint y: 266, endPoint x: 357, endPoint y: 270, distance: 213.6
click at [357, 270] on label "Please type " I want to stop changing prices and revert back " to continue" at bounding box center [457, 264] width 318 height 14
click at [611, 299] on section "This price change job is still working and is already partially complete! Are y…" at bounding box center [507, 245] width 440 height 128
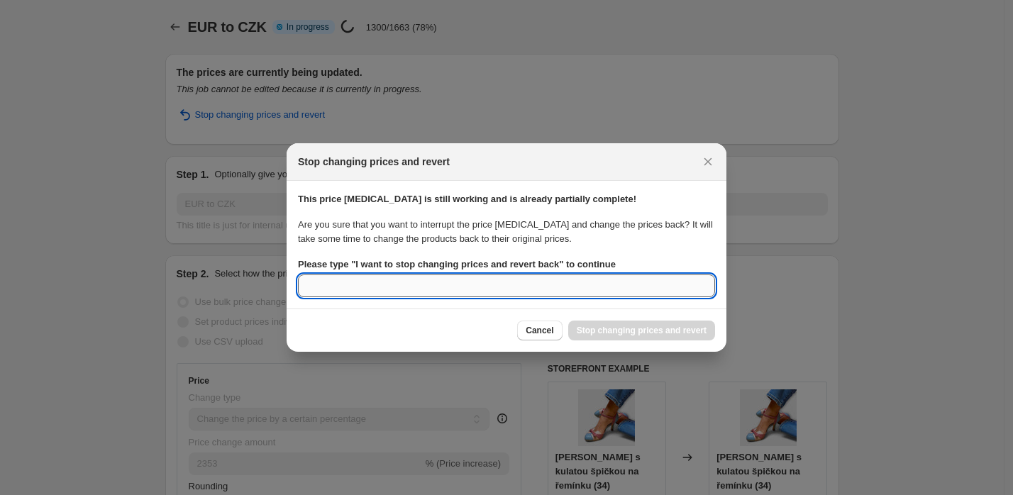
click at [621, 289] on input "Please type " I want to stop changing prices and revert back " to continue" at bounding box center [506, 286] width 417 height 23
paste input "I want to stop changing prices and revert back"
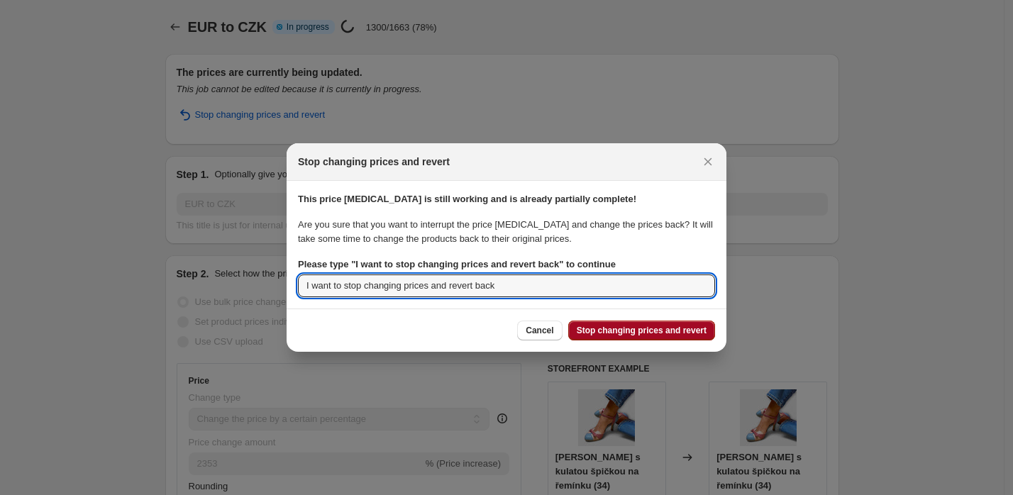
type input "I want to stop changing prices and revert back"
click at [654, 332] on span "Stop changing prices and revert" at bounding box center [642, 330] width 130 height 11
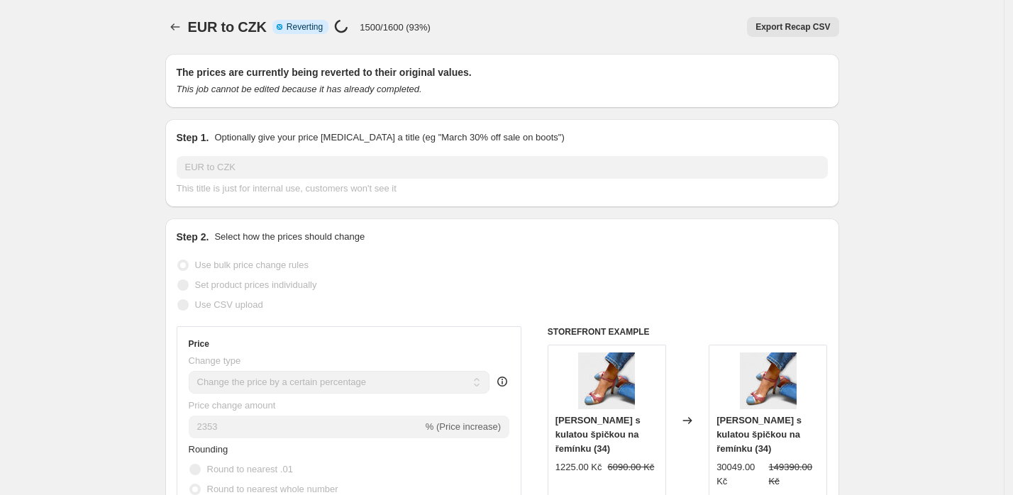
select select "percentage"
select select "tag"
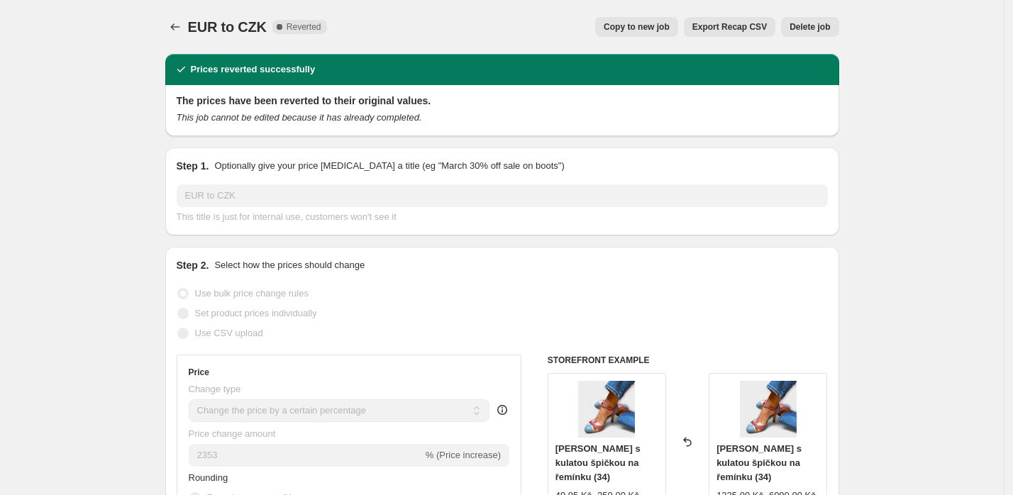
click at [650, 28] on span "Copy to new job" at bounding box center [637, 26] width 66 height 11
select select "percentage"
select select "tag"
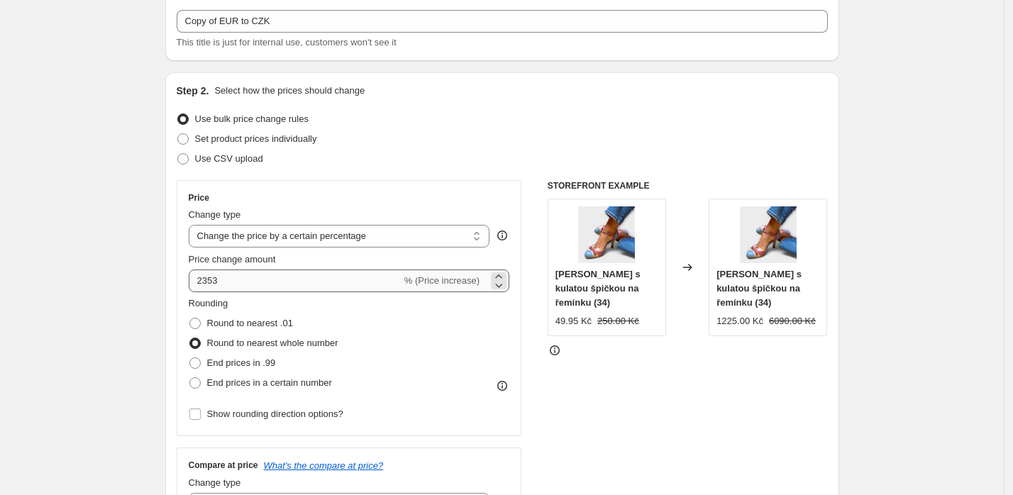
scroll to position [82, 0]
click at [277, 380] on span "End prices in a certain number" at bounding box center [269, 381] width 125 height 11
click at [190, 377] on input "End prices in a certain number" at bounding box center [189, 376] width 1 height 1
radio input "true"
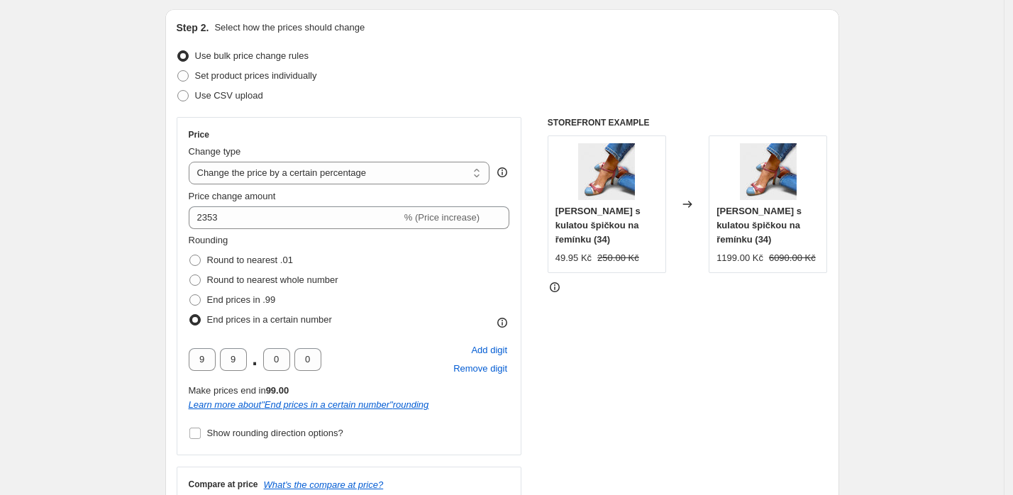
scroll to position [158, 0]
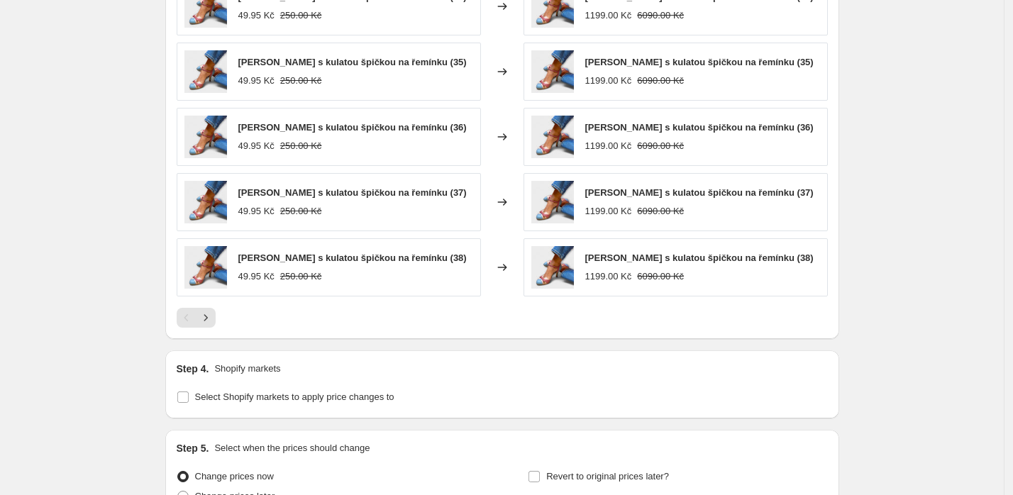
scroll to position [1529, 0]
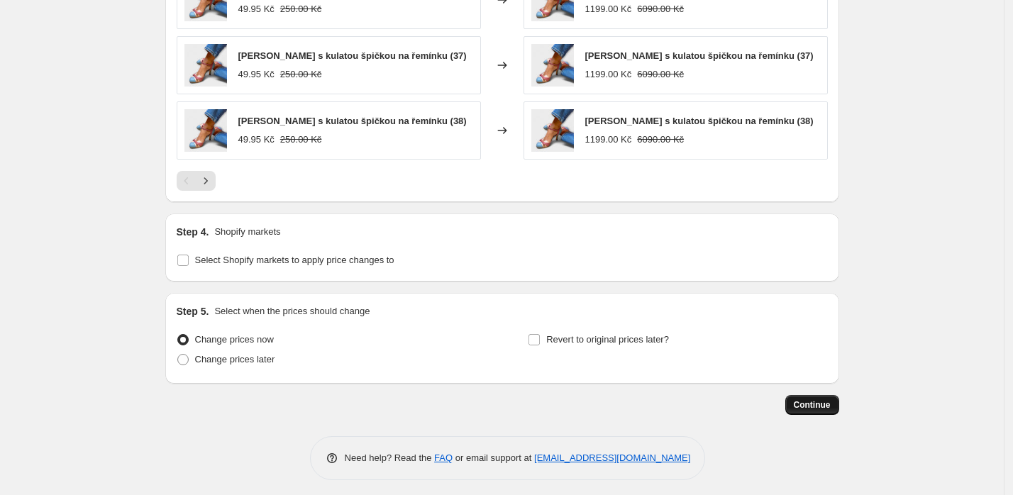
click at [831, 399] on span "Continue" at bounding box center [812, 404] width 37 height 11
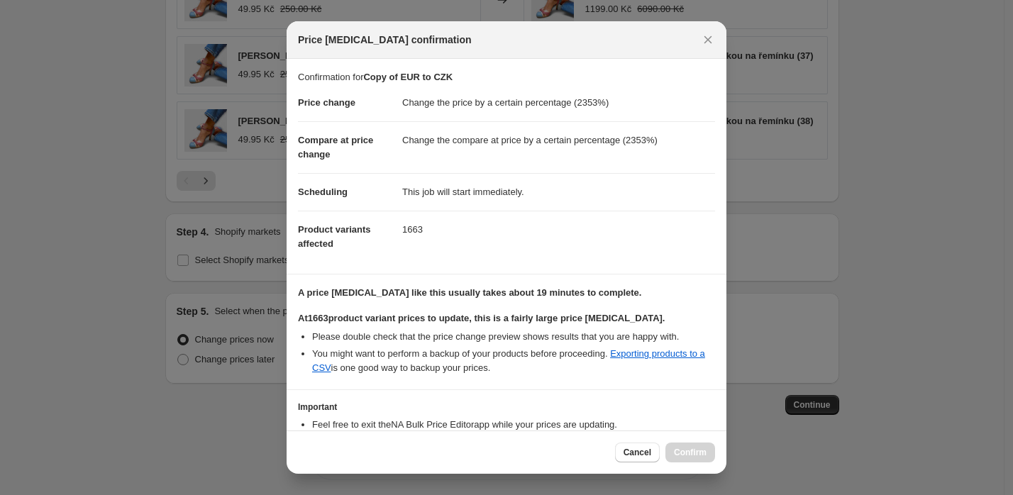
scroll to position [90, 0]
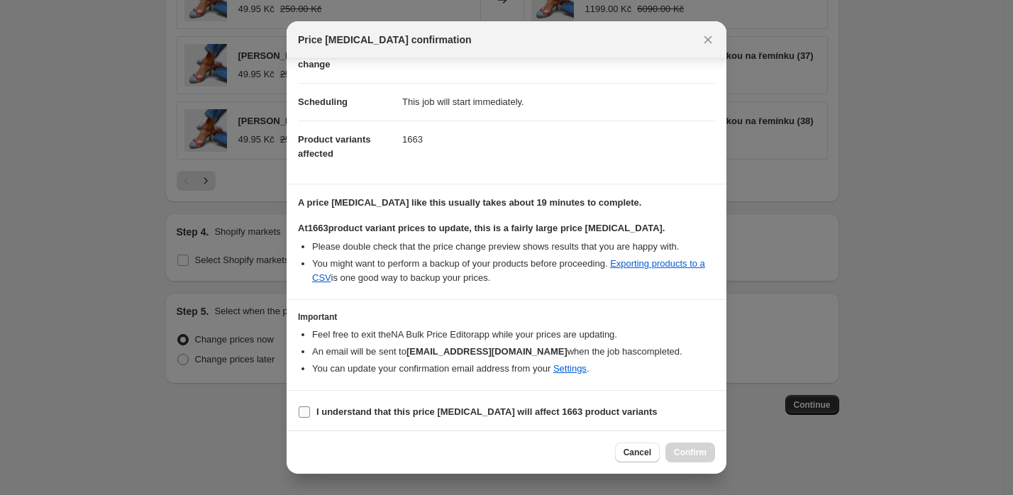
click at [363, 412] on b "I understand that this price change job will affect 1663 product variants" at bounding box center [486, 411] width 341 height 11
click at [310, 412] on input "I understand that this price change job will affect 1663 product variants" at bounding box center [304, 411] width 11 height 11
checkbox input "true"
click at [686, 445] on button "Confirm" at bounding box center [690, 453] width 50 height 20
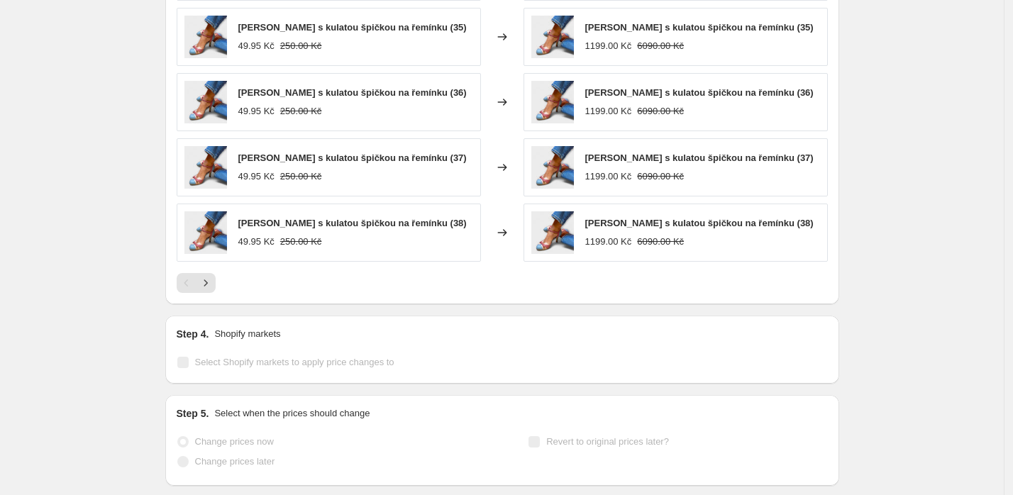
scroll to position [1566, 0]
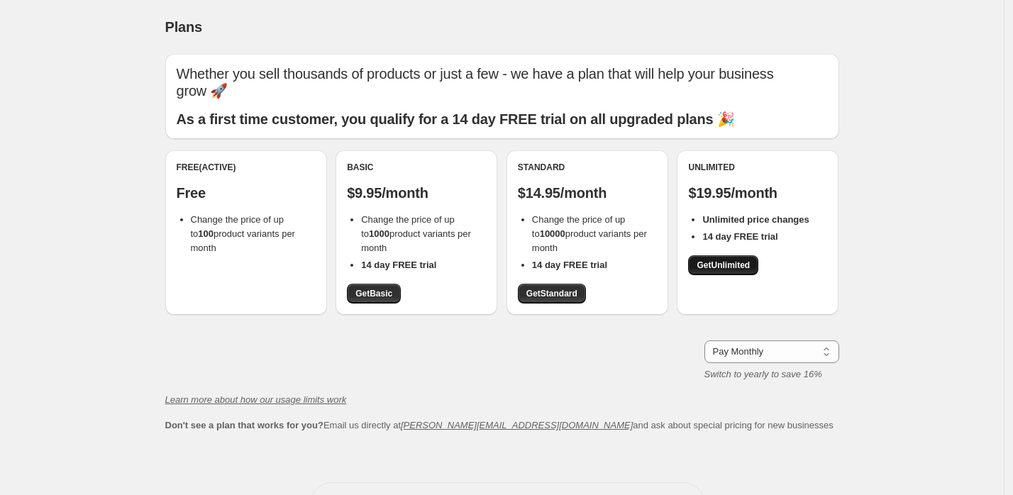
click at [750, 260] on span "Get Unlimited" at bounding box center [723, 265] width 53 height 11
